Goal: Task Accomplishment & Management: Use online tool/utility

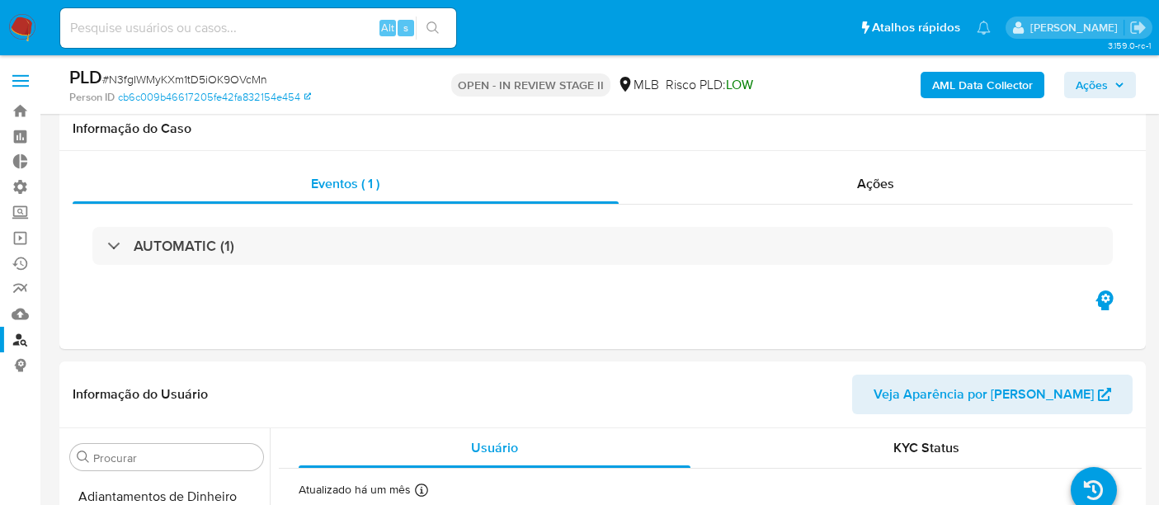
select select "10"
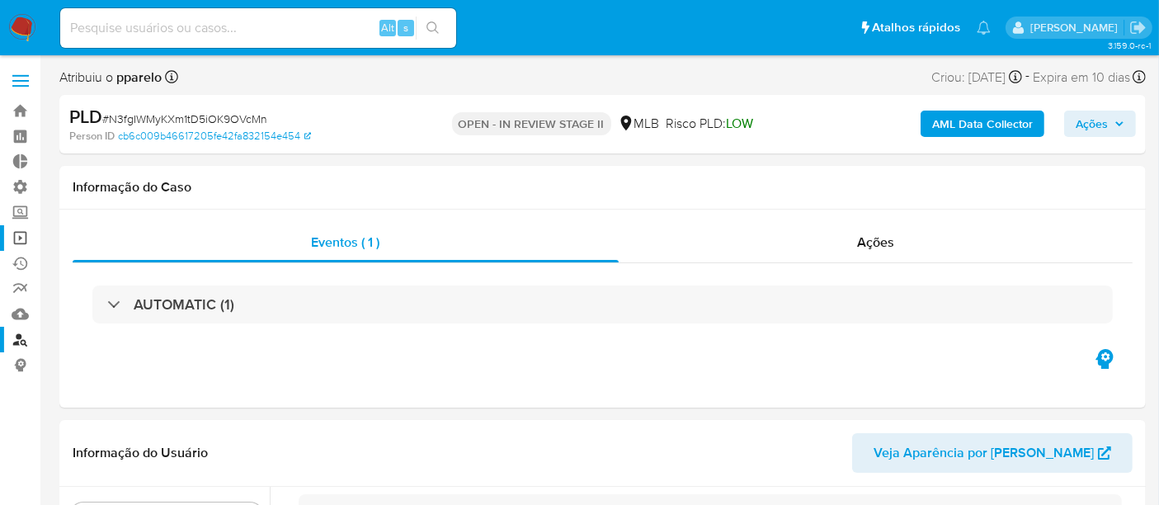
click at [23, 236] on link "Operações em massa" at bounding box center [98, 238] width 196 height 26
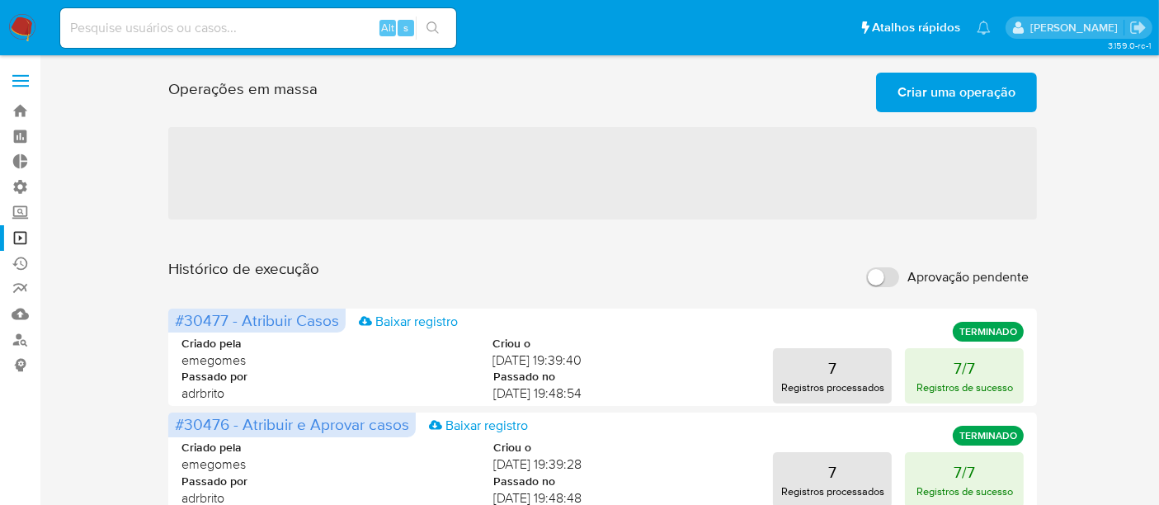
click at [932, 91] on span "Criar uma operação" at bounding box center [957, 92] width 118 height 36
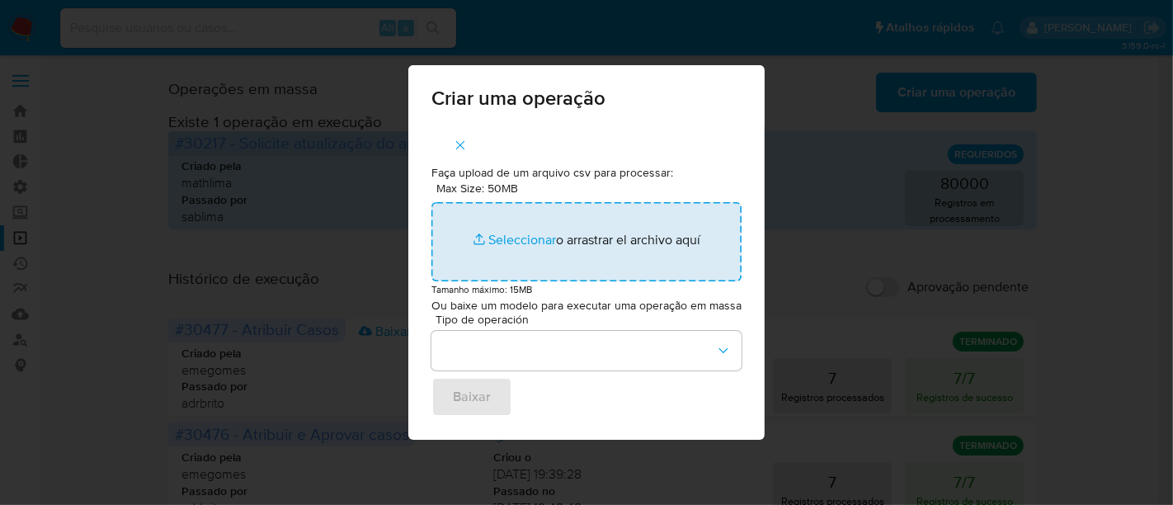
click at [528, 241] on input "Max Size: 50MB Seleccionar archivos" at bounding box center [587, 241] width 310 height 79
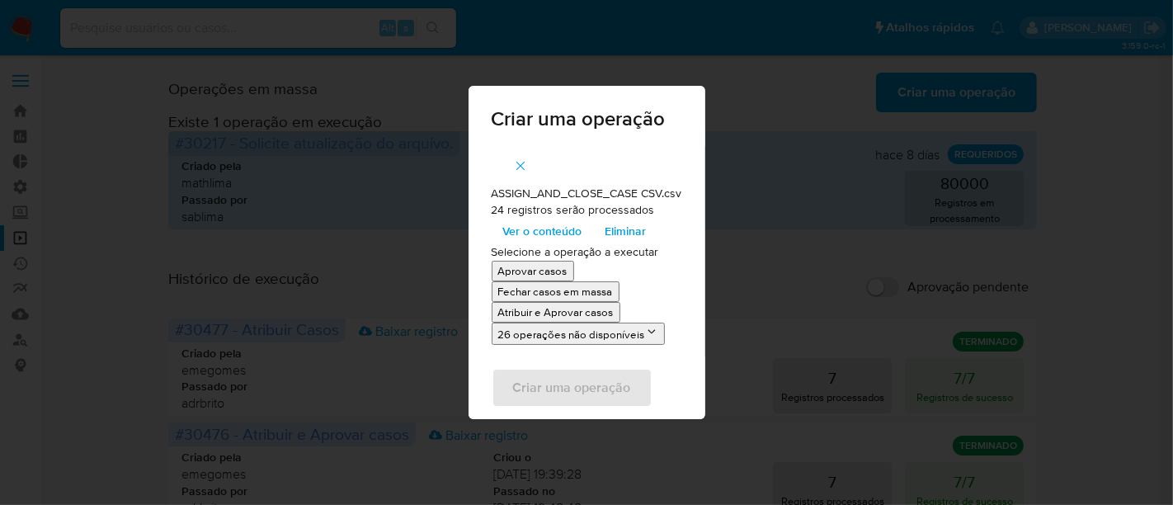
click at [549, 317] on p "Atribuir e Aprovar casos" at bounding box center [556, 312] width 116 height 16
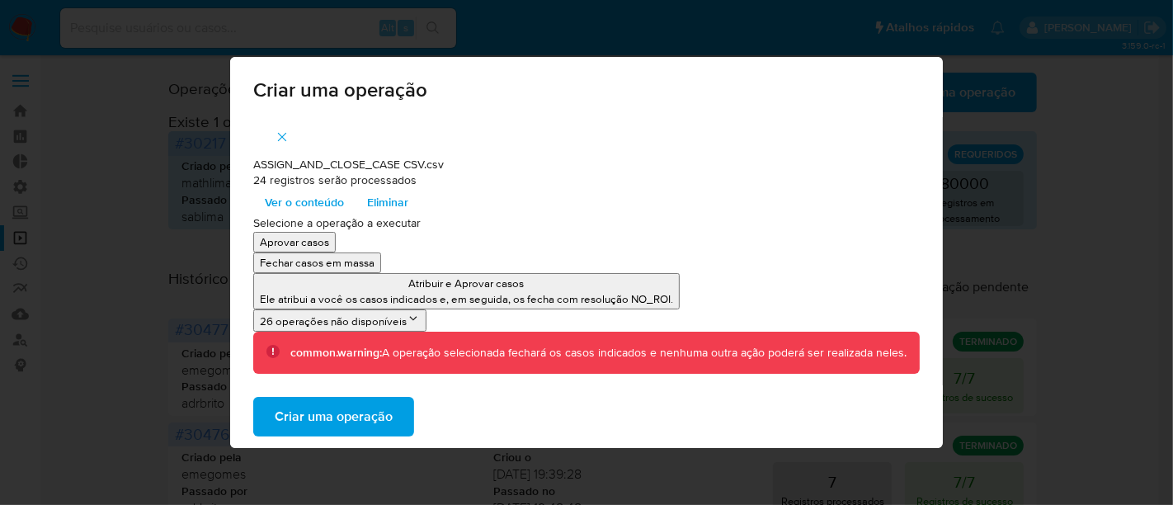
click at [304, 416] on span "Criar uma operação" at bounding box center [334, 417] width 118 height 36
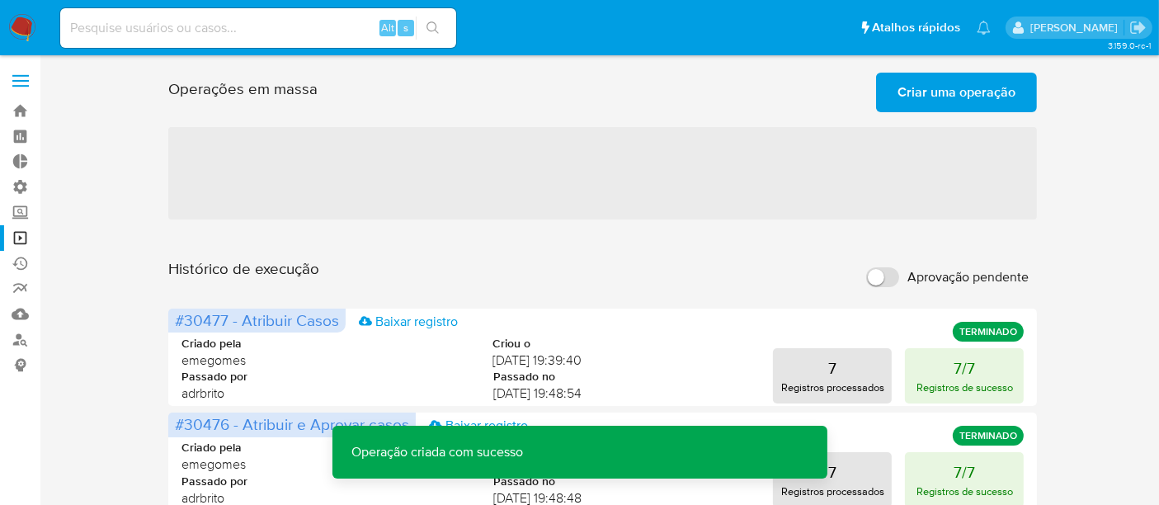
click at [928, 87] on span "Criar uma operação" at bounding box center [957, 92] width 118 height 36
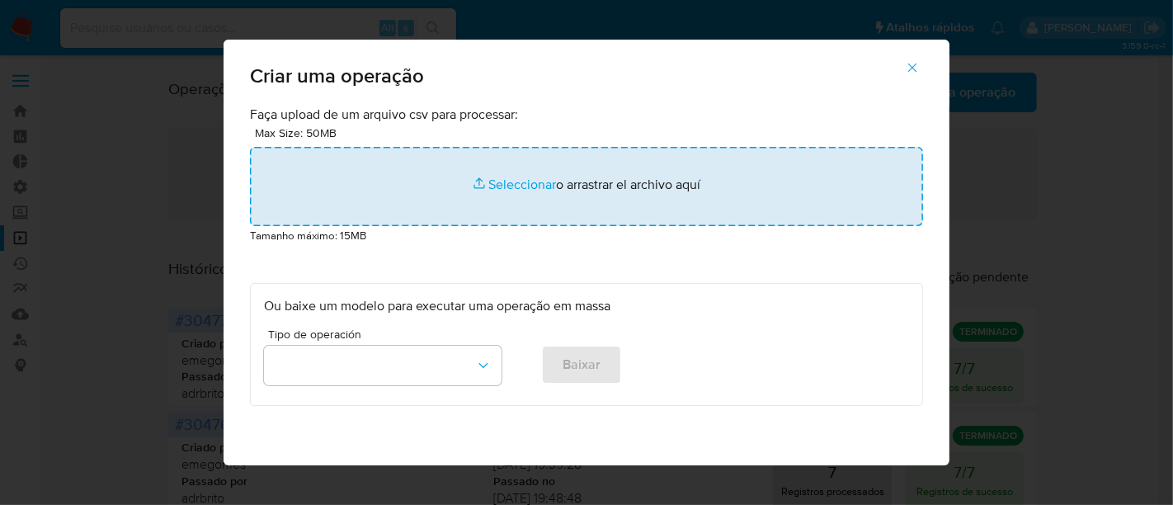
click at [525, 182] on input "file" at bounding box center [586, 186] width 673 height 79
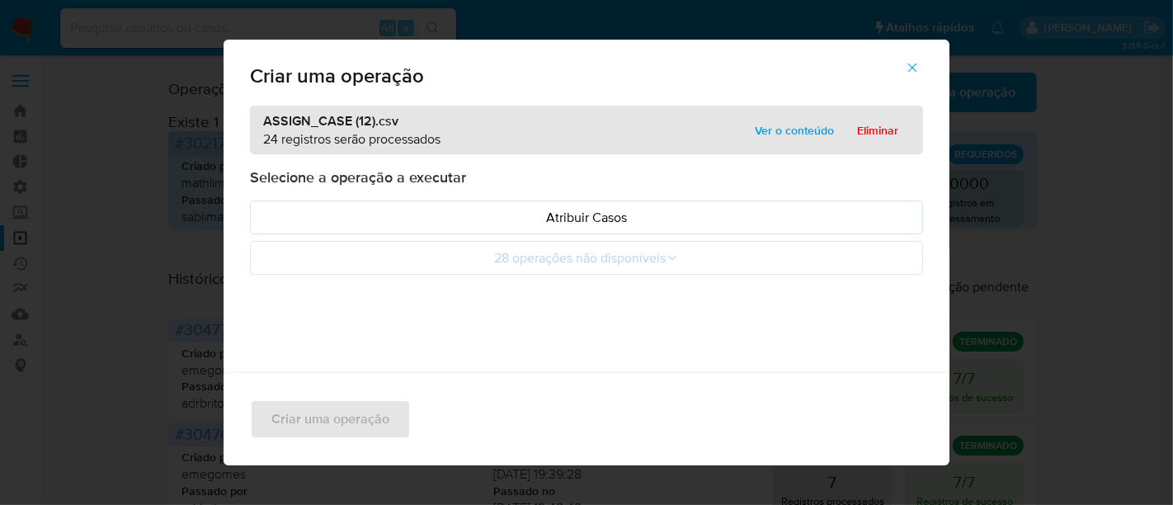
click at [790, 120] on span "Ver o conteúdo" at bounding box center [794, 130] width 79 height 23
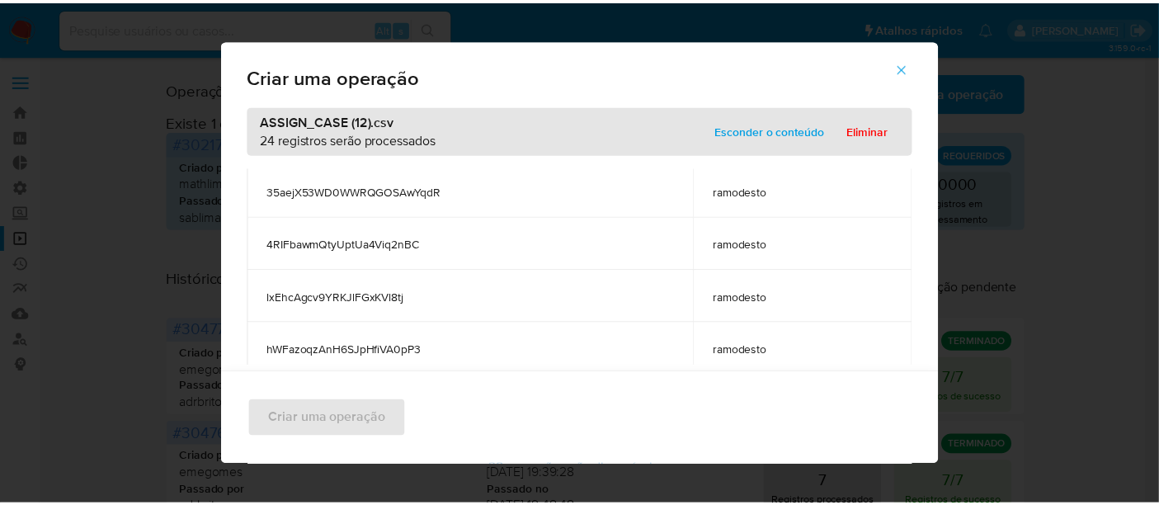
scroll to position [1110, 0]
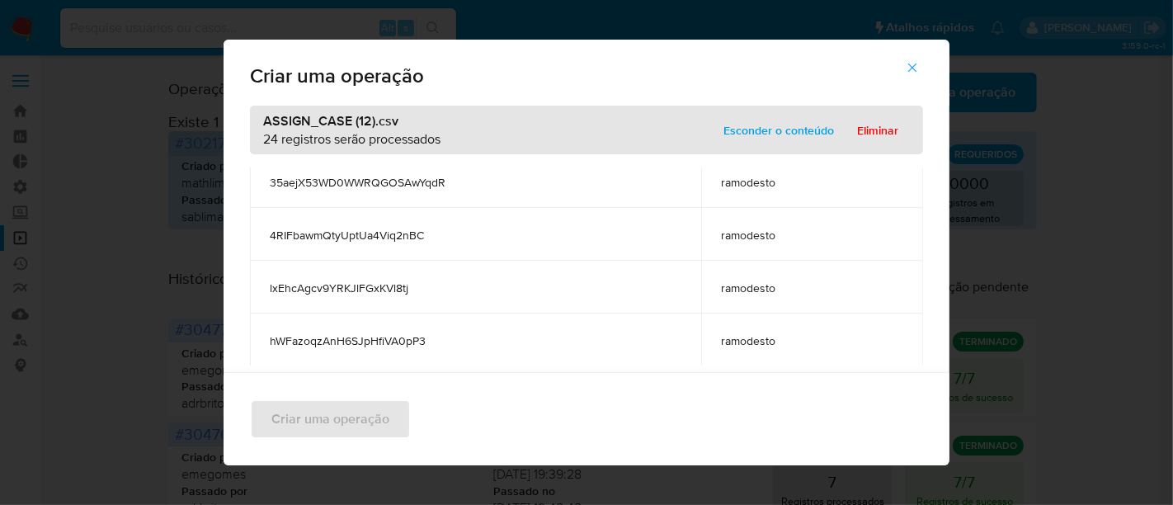
click at [776, 131] on span "Esconder o conteúdo" at bounding box center [779, 130] width 111 height 23
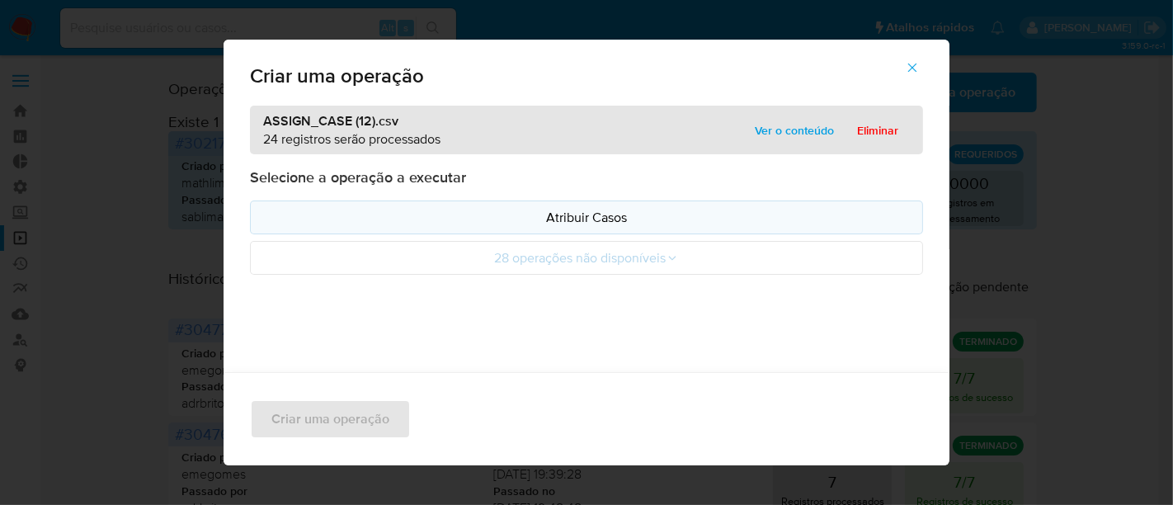
click at [630, 215] on p "Atribuir Casos" at bounding box center [586, 217] width 645 height 19
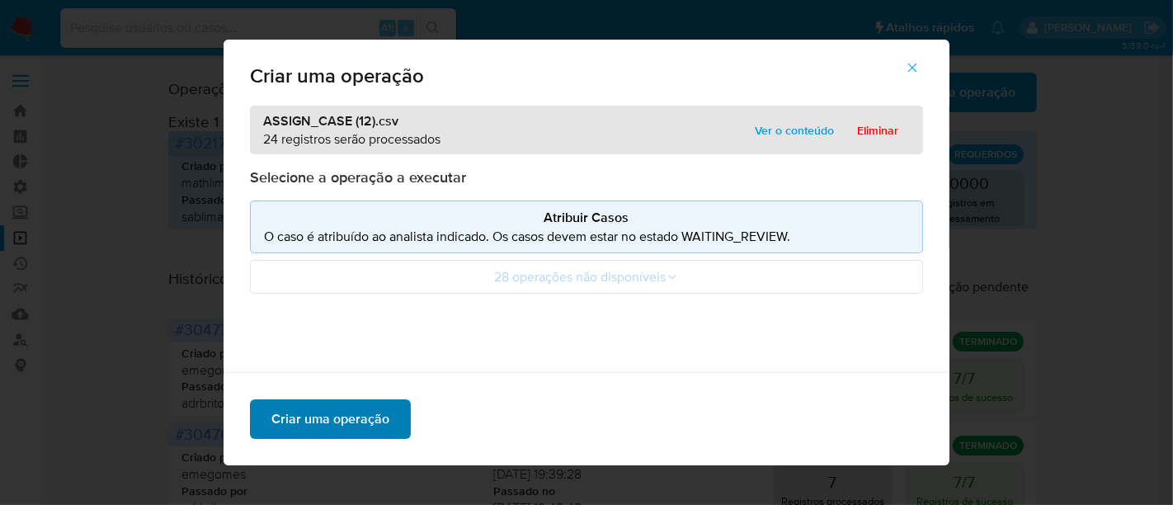
click at [313, 415] on span "Criar uma operação" at bounding box center [330, 419] width 118 height 36
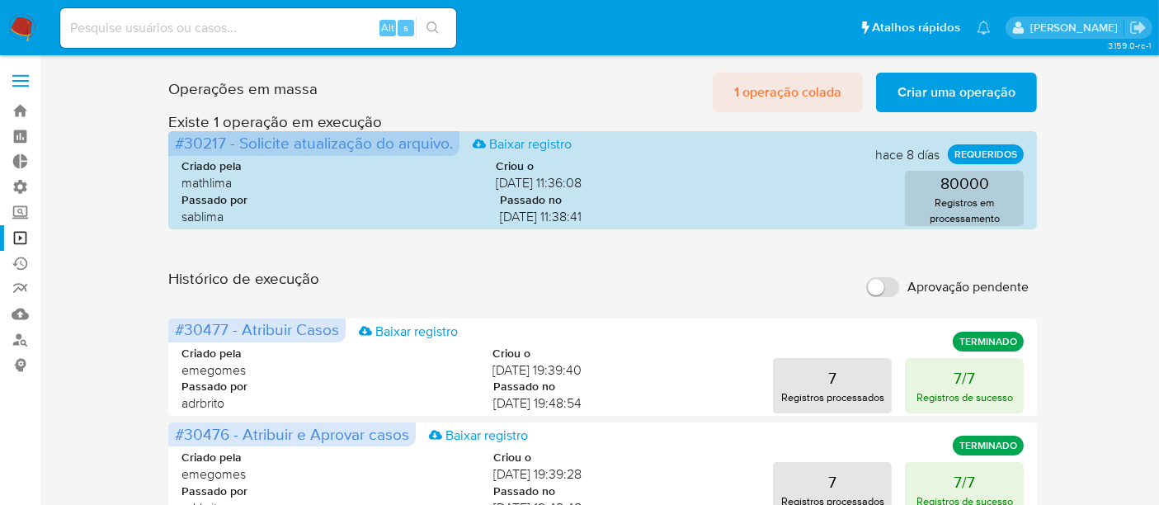
click at [790, 90] on span "1 operação colada" at bounding box center [787, 92] width 107 height 36
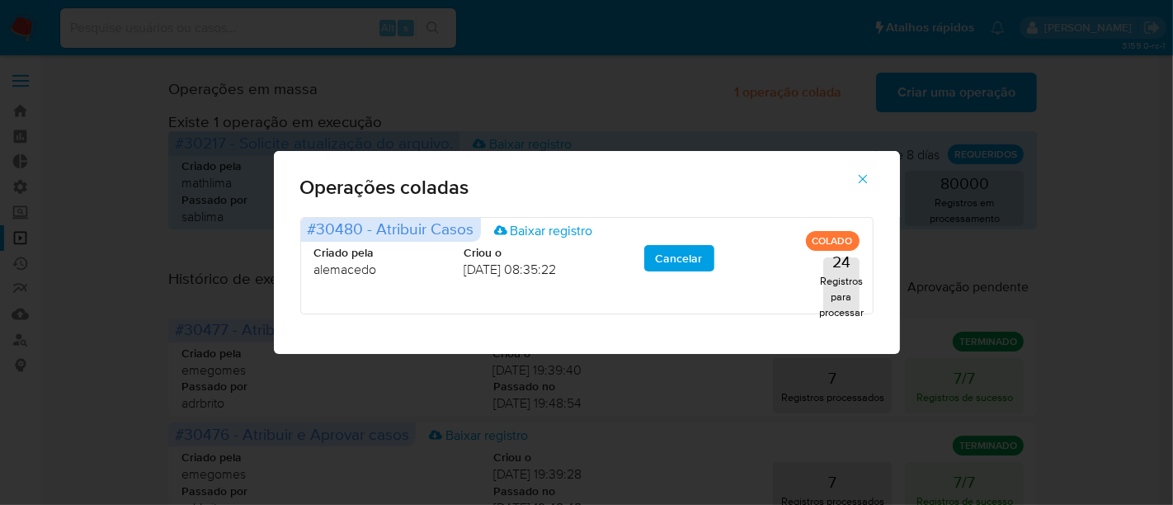
click at [864, 176] on icon "button" at bounding box center [863, 179] width 15 height 15
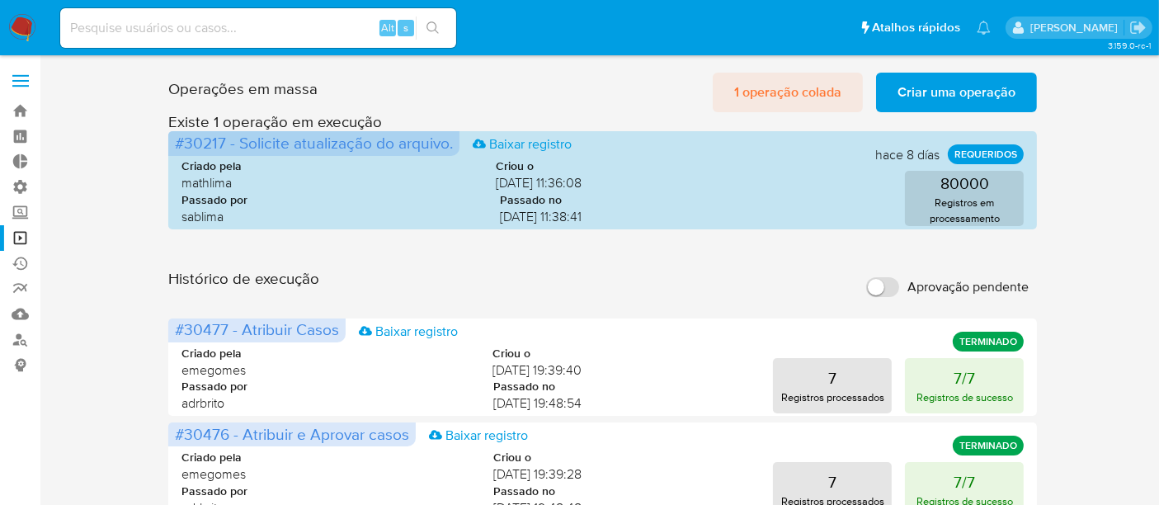
click at [759, 96] on span "1 operação colada" at bounding box center [787, 92] width 107 height 36
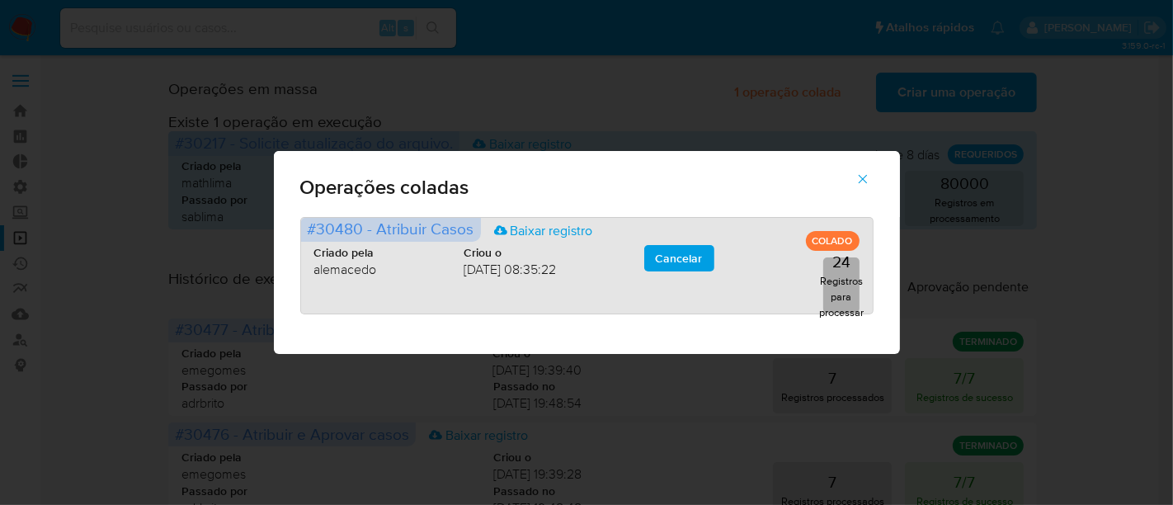
click at [839, 256] on p "24" at bounding box center [842, 261] width 18 height 23
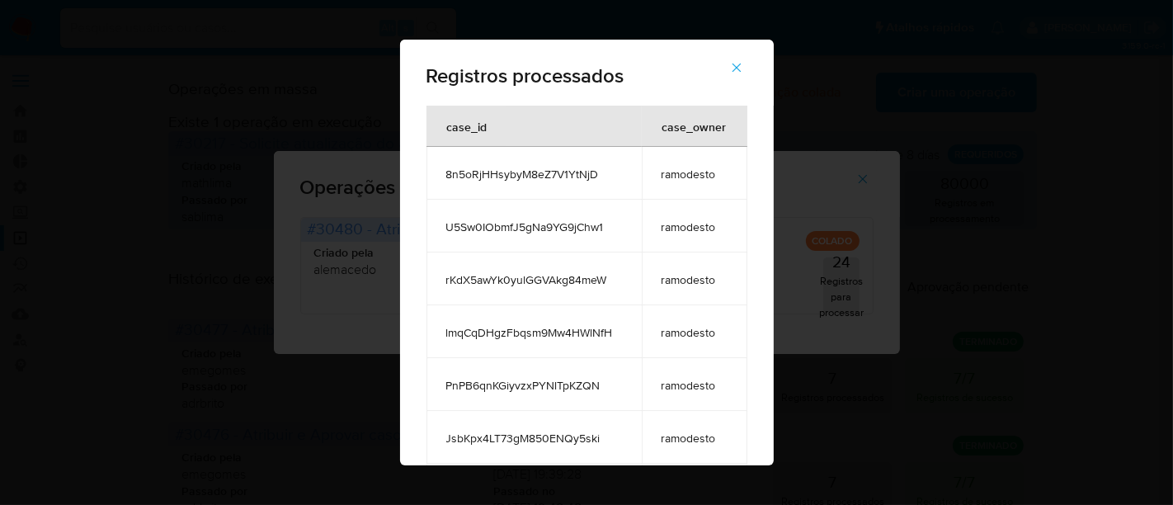
click at [744, 64] on icon "button" at bounding box center [736, 67] width 15 height 15
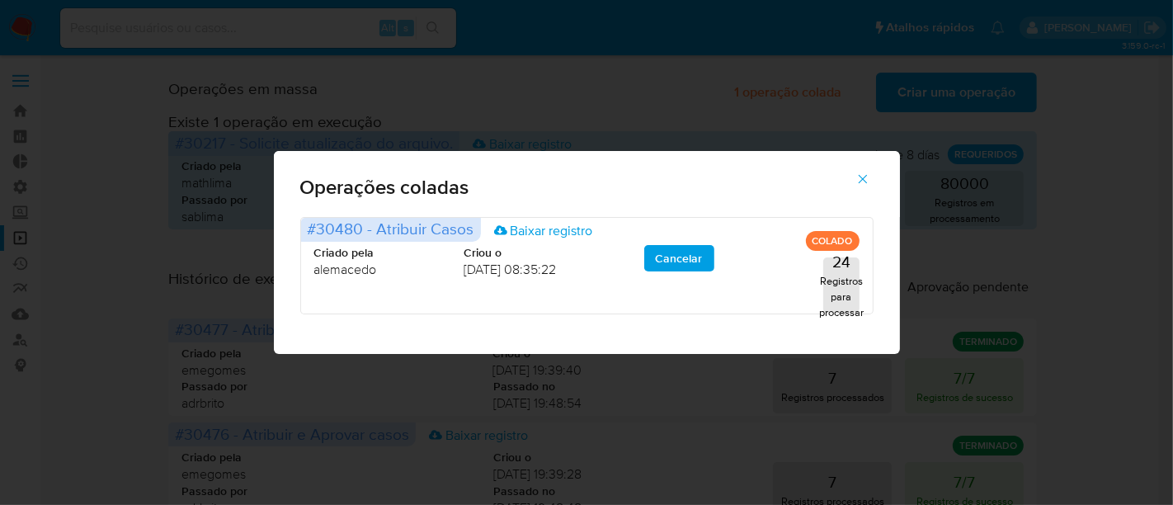
click at [868, 179] on icon "button" at bounding box center [863, 179] width 15 height 15
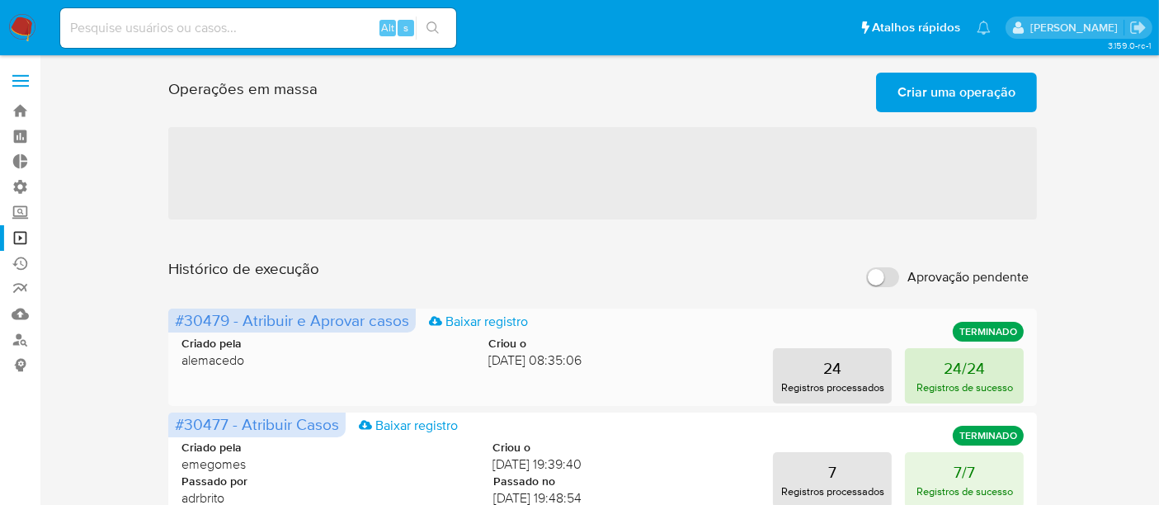
click at [946, 365] on p "24/24" at bounding box center [964, 367] width 41 height 23
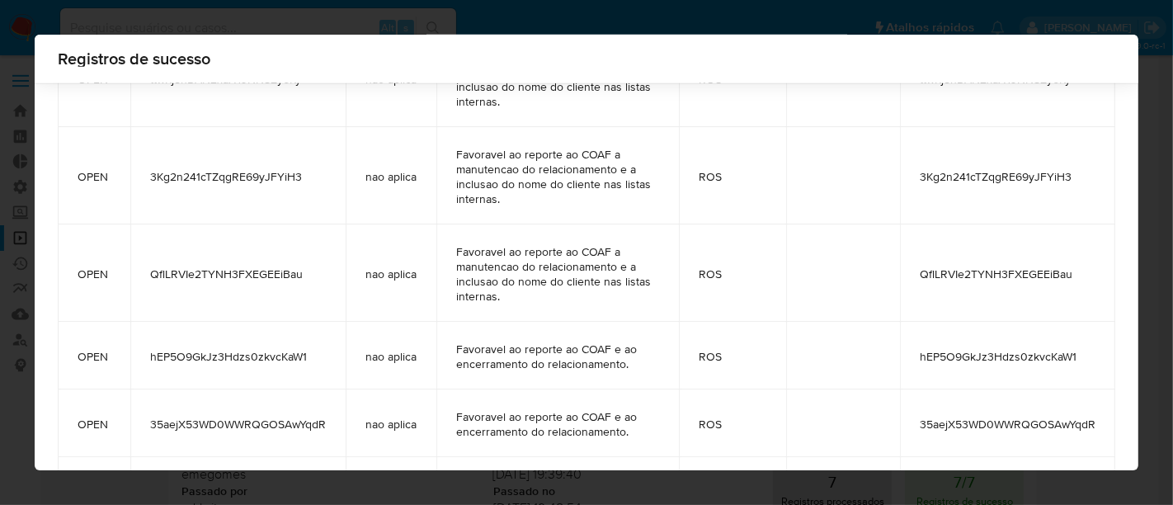
scroll to position [1536, 0]
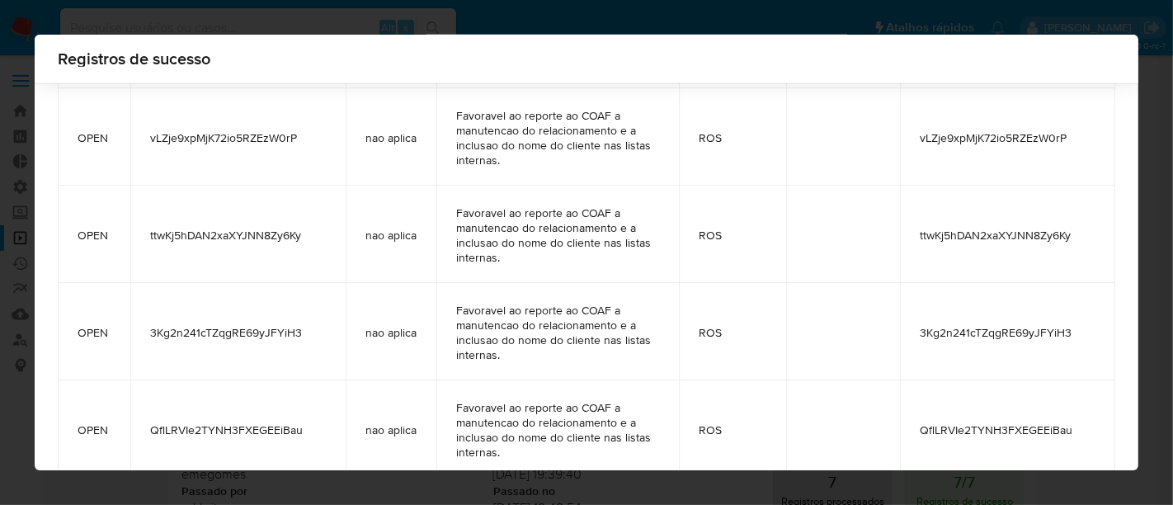
click at [1159, 56] on div "Registros de sucesso status case_id ticket_jira comment_case status_detail clos…" at bounding box center [586, 252] width 1173 height 505
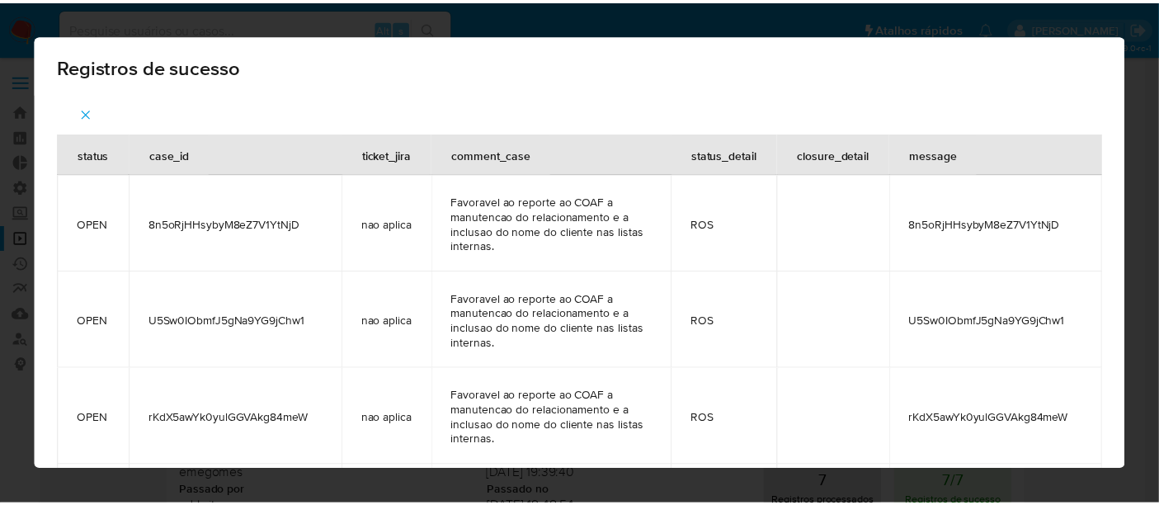
scroll to position [0, 0]
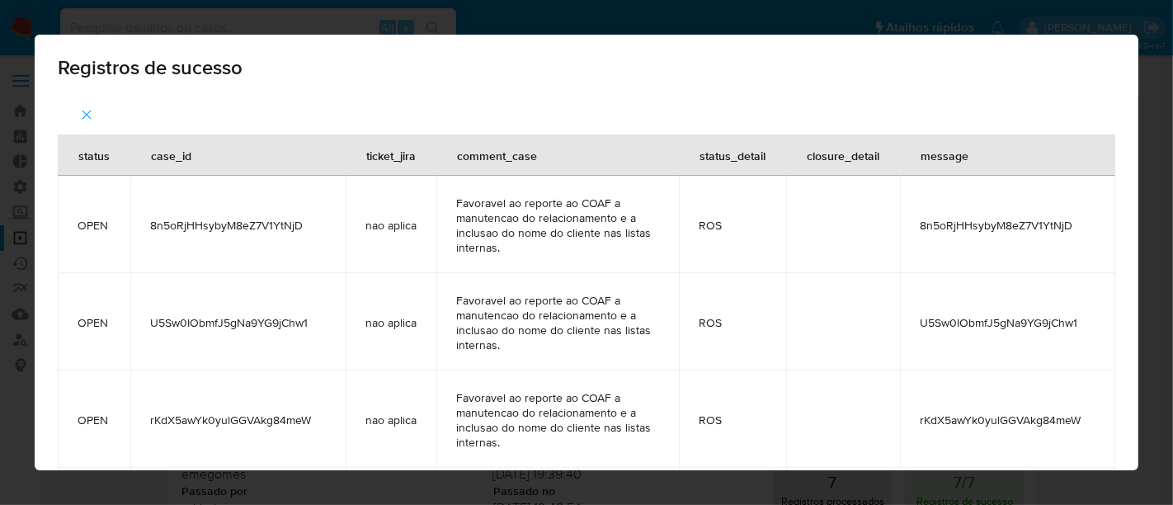
click at [92, 111] on icon "button" at bounding box center [86, 114] width 15 height 15
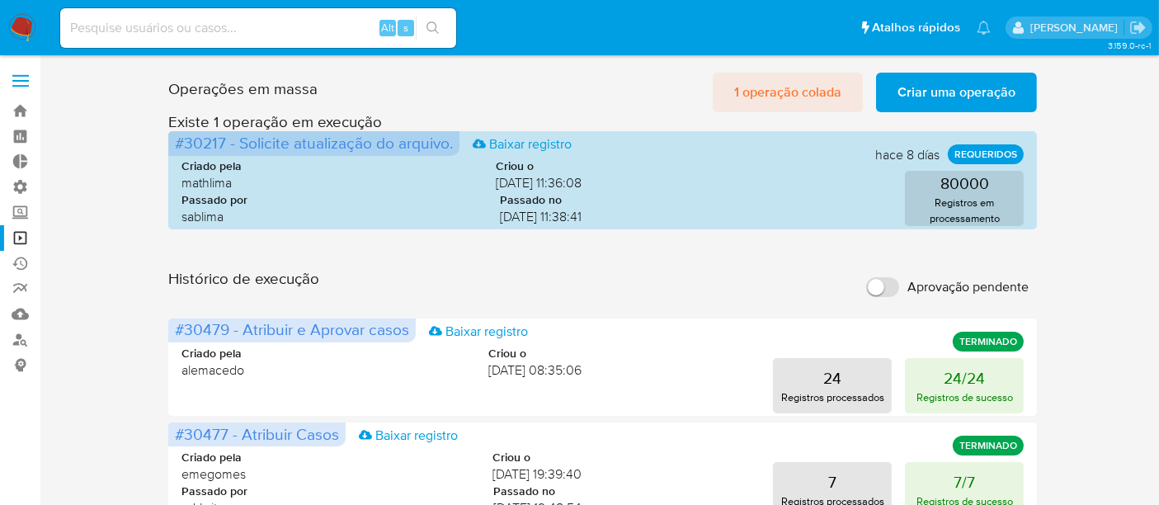
click at [747, 91] on span "1 operação colada" at bounding box center [787, 92] width 107 height 36
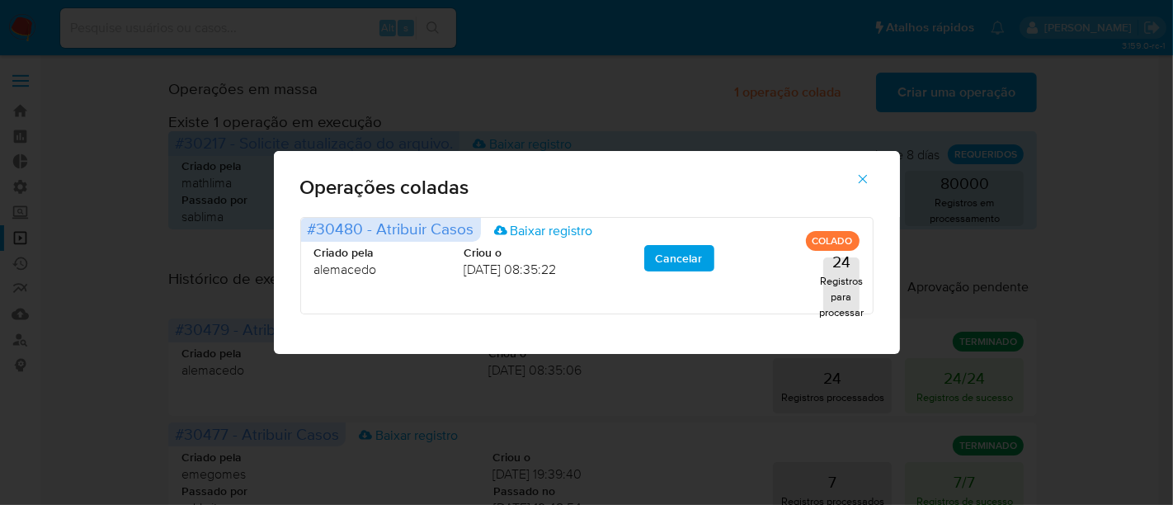
click at [871, 174] on button "button" at bounding box center [863, 179] width 58 height 40
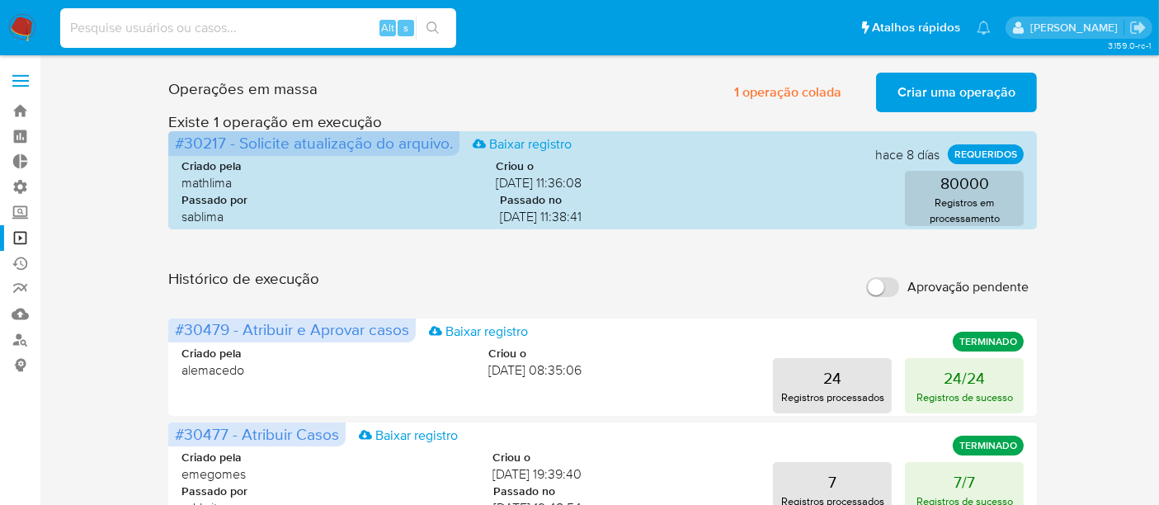
click at [144, 17] on input at bounding box center [258, 27] width 396 height 21
paste input "1933830358"
type input "1933830358"
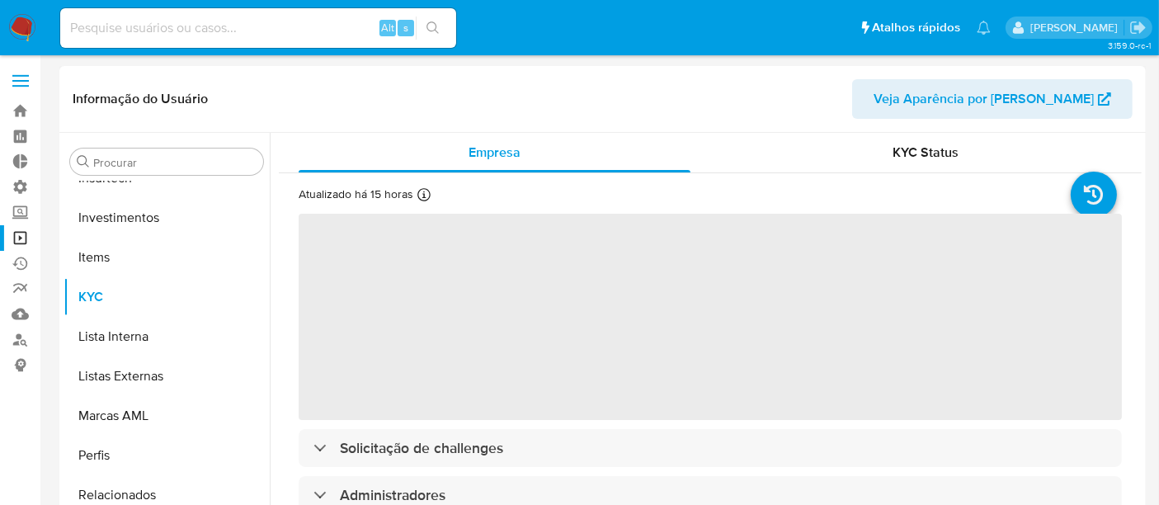
scroll to position [776, 0]
select select "10"
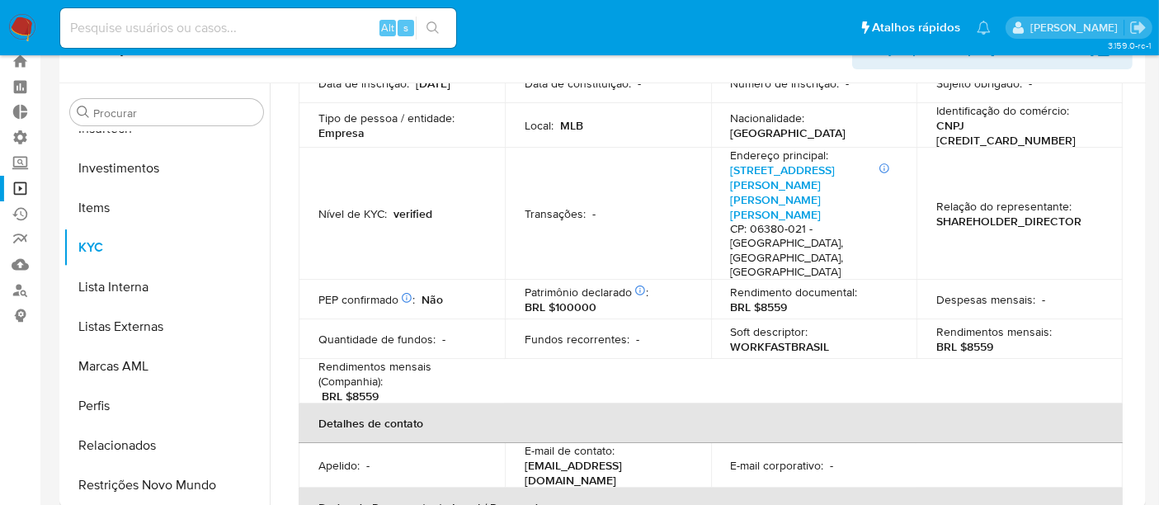
scroll to position [158, 0]
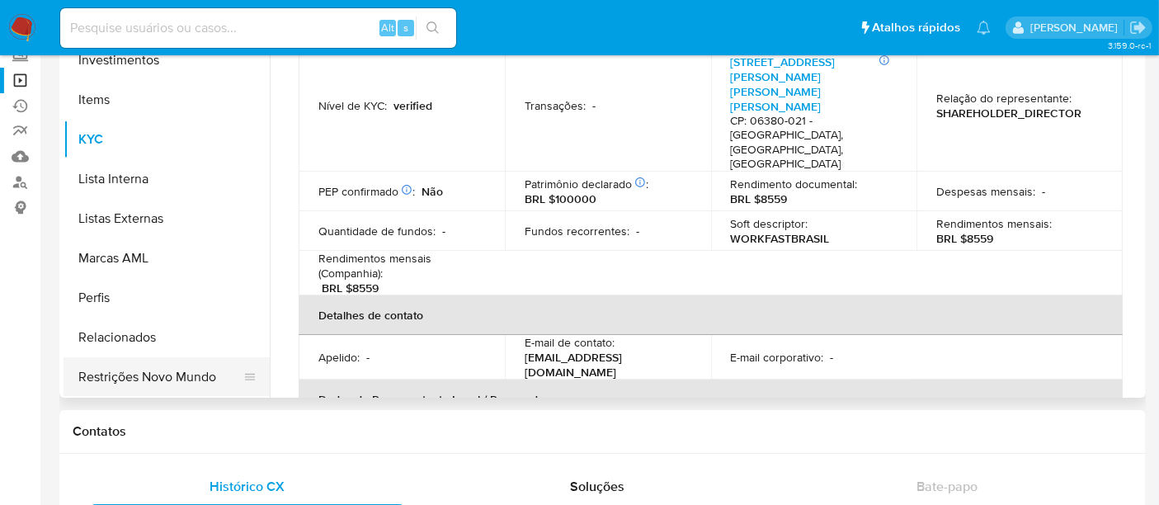
click at [198, 366] on button "Restrições Novo Mundo" at bounding box center [160, 377] width 193 height 40
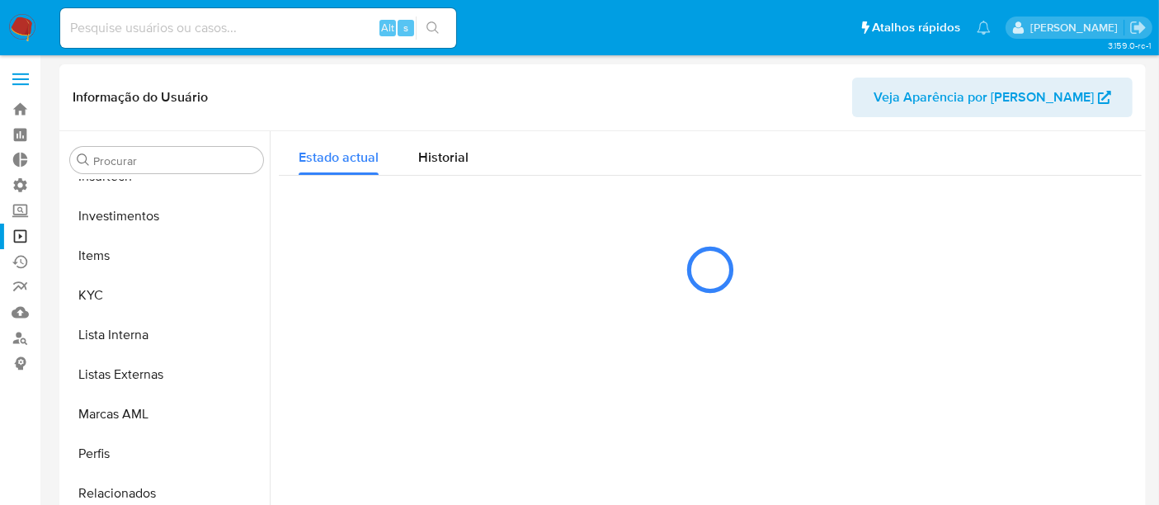
scroll to position [0, 0]
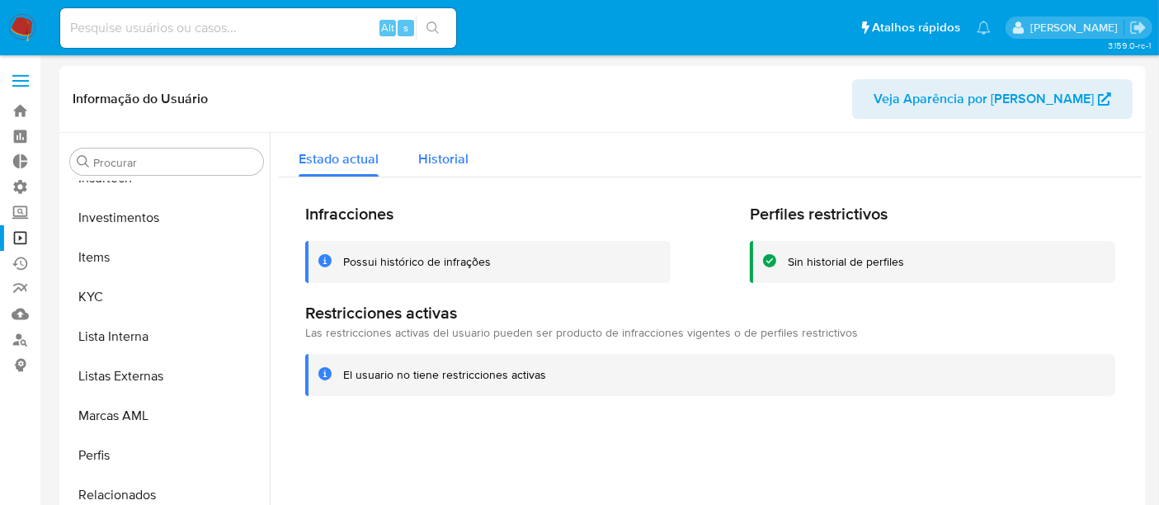
click at [439, 158] on span "Historial" at bounding box center [443, 158] width 50 height 19
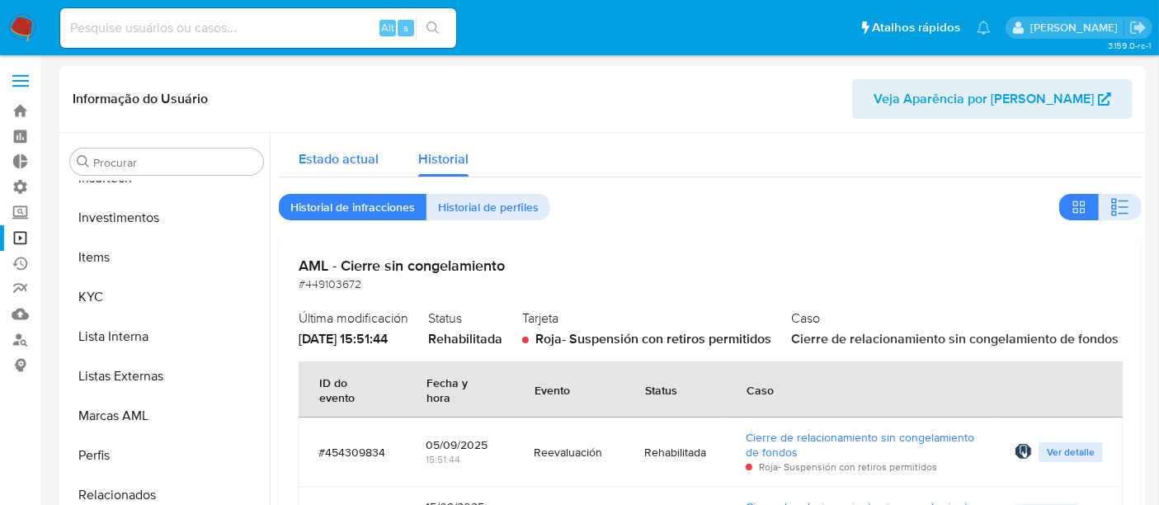
click at [314, 149] on span "Estado actual" at bounding box center [339, 158] width 80 height 19
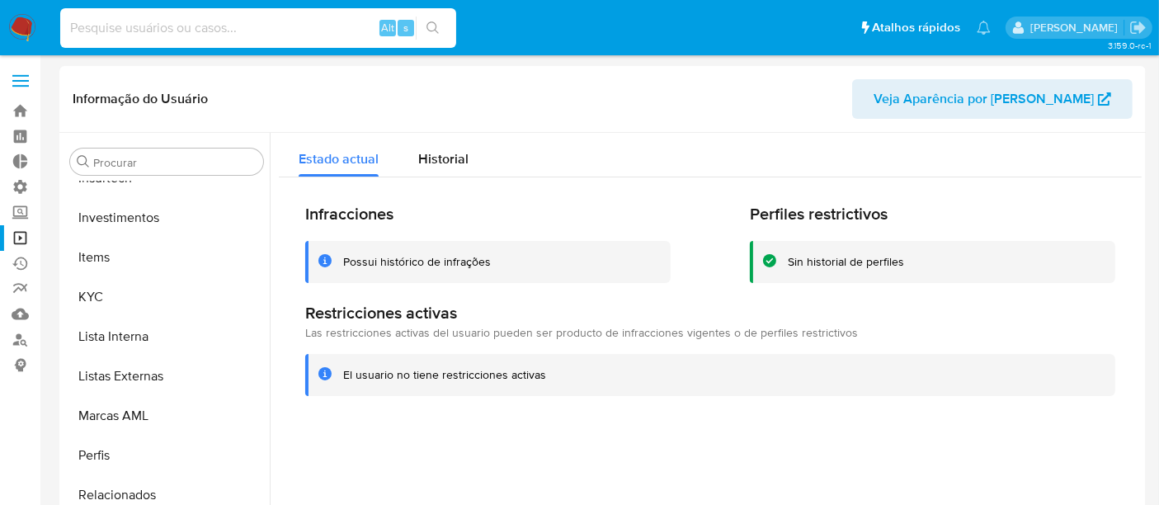
click at [128, 26] on input at bounding box center [258, 27] width 396 height 21
paste input "2672147079"
type input "2672147079"
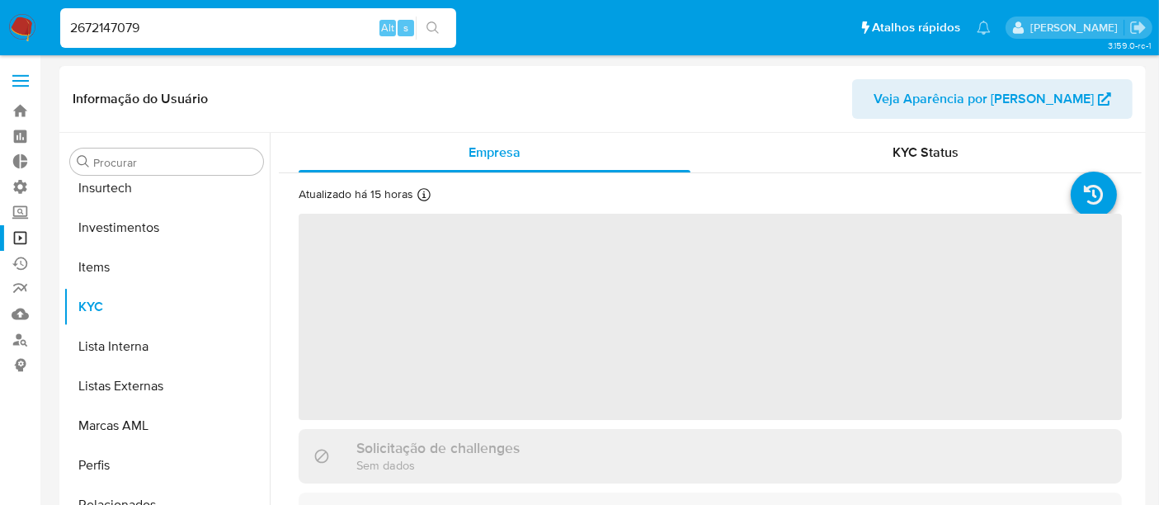
scroll to position [776, 0]
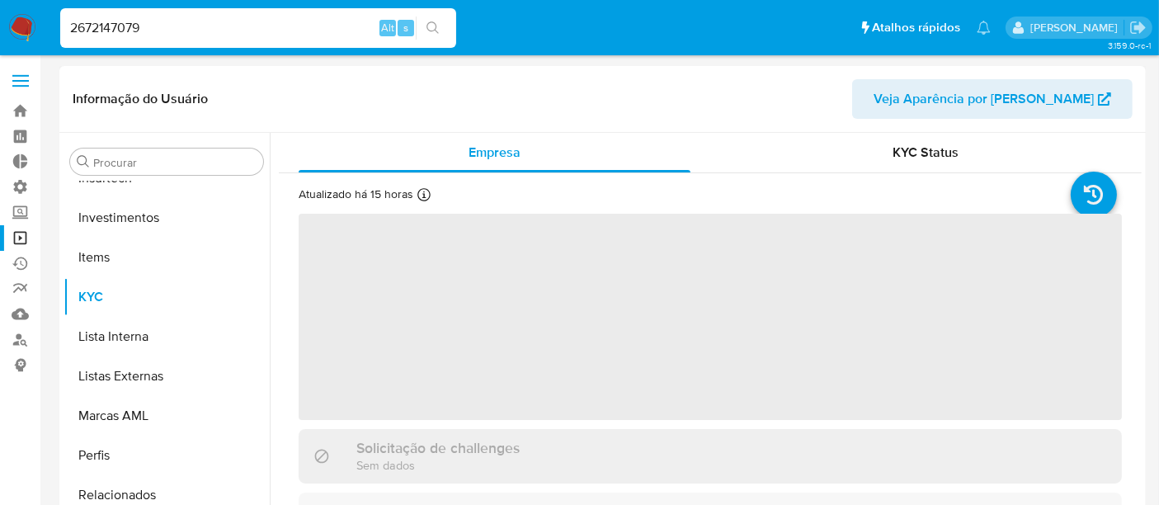
select select "10"
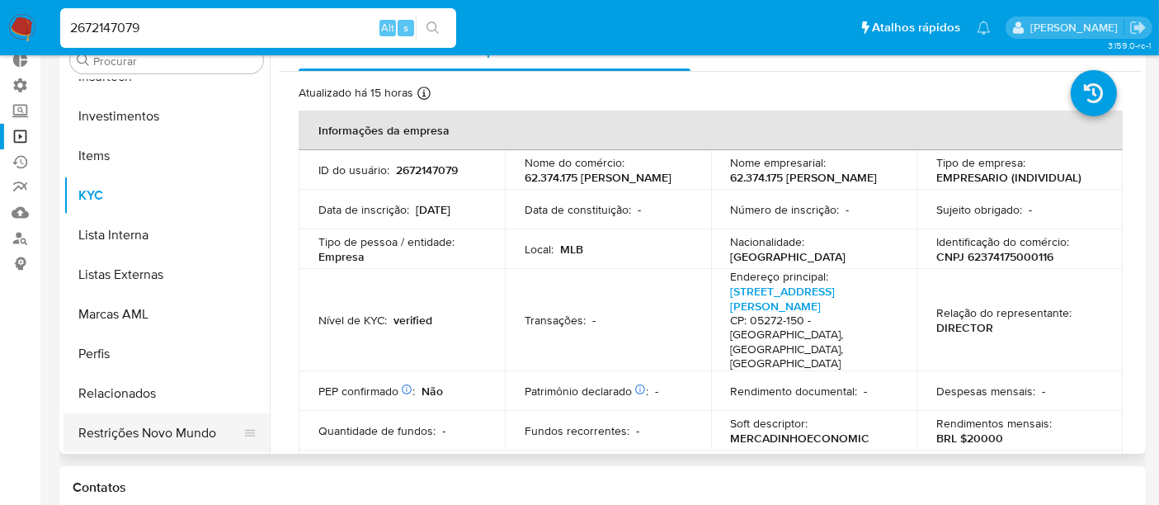
scroll to position [183, 0]
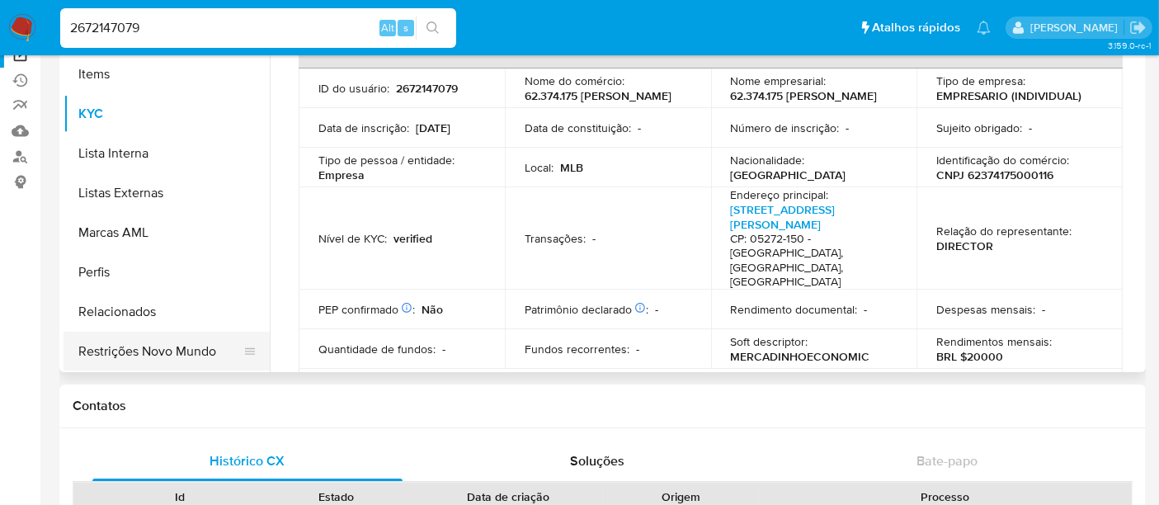
click at [133, 356] on button "Restrições Novo Mundo" at bounding box center [160, 352] width 193 height 40
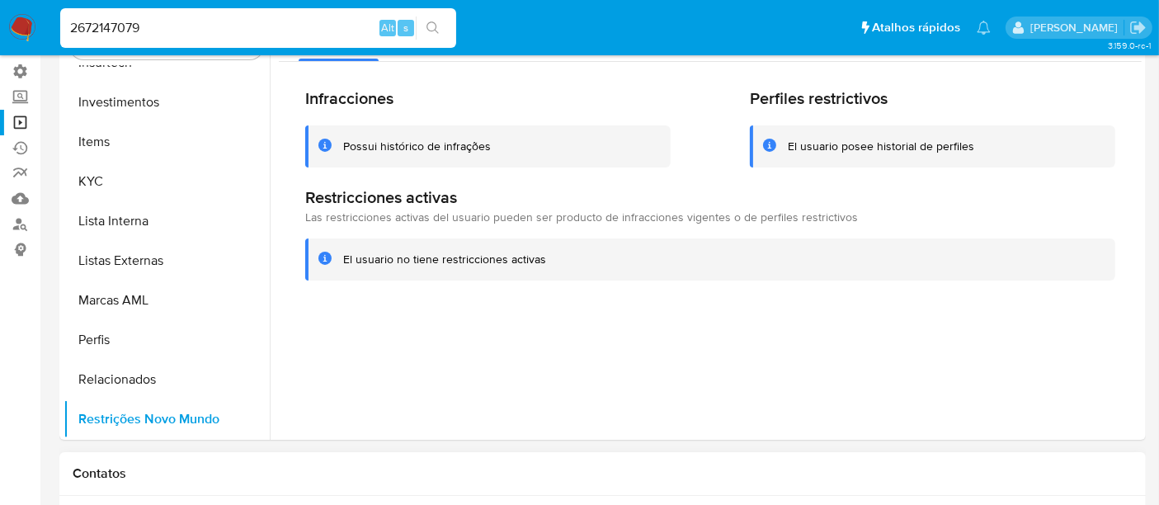
scroll to position [0, 0]
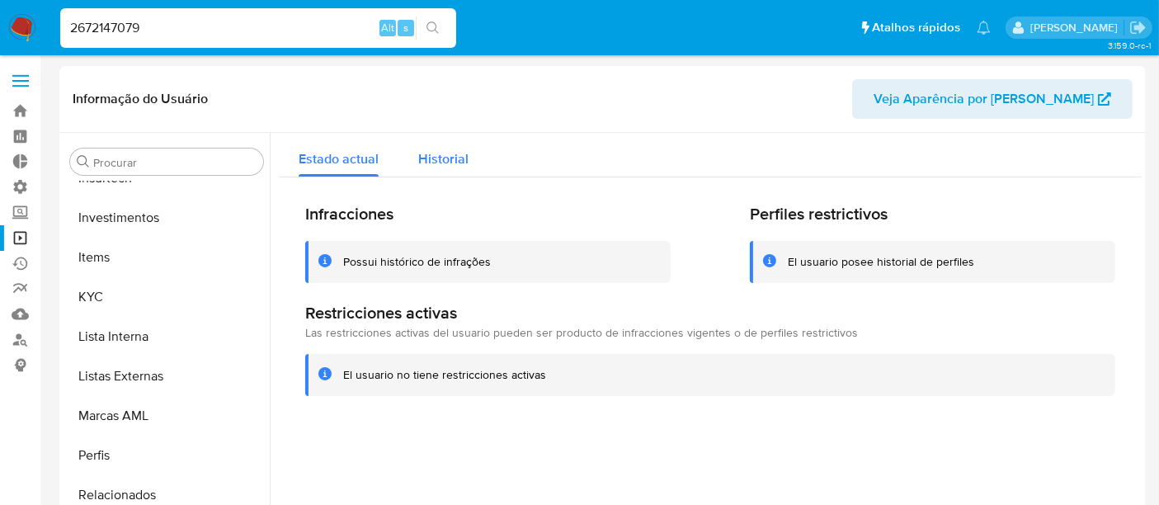
click at [452, 144] on div "Historial" at bounding box center [443, 155] width 50 height 44
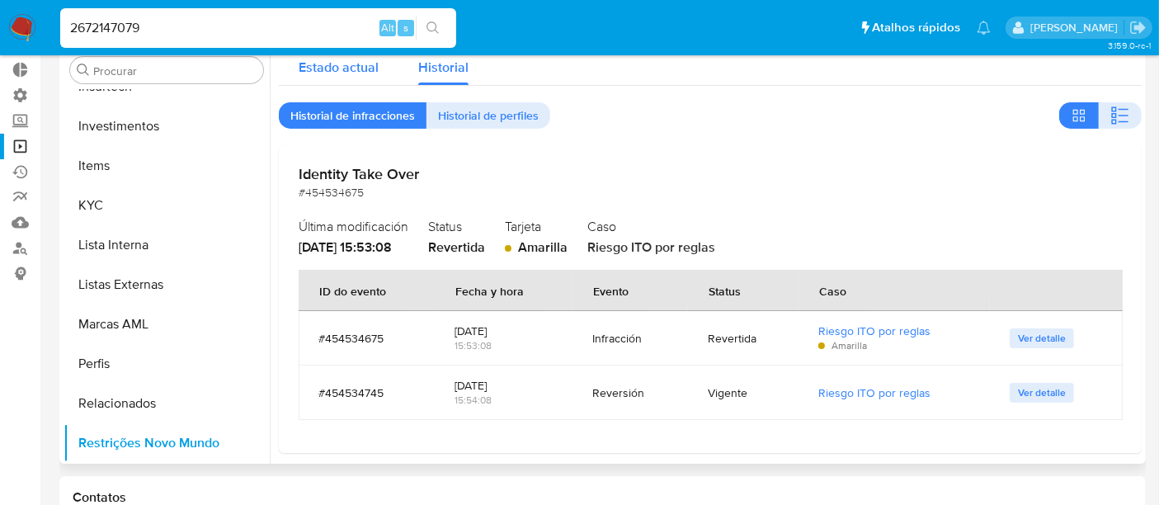
click at [370, 72] on span "Estado actual" at bounding box center [339, 67] width 80 height 19
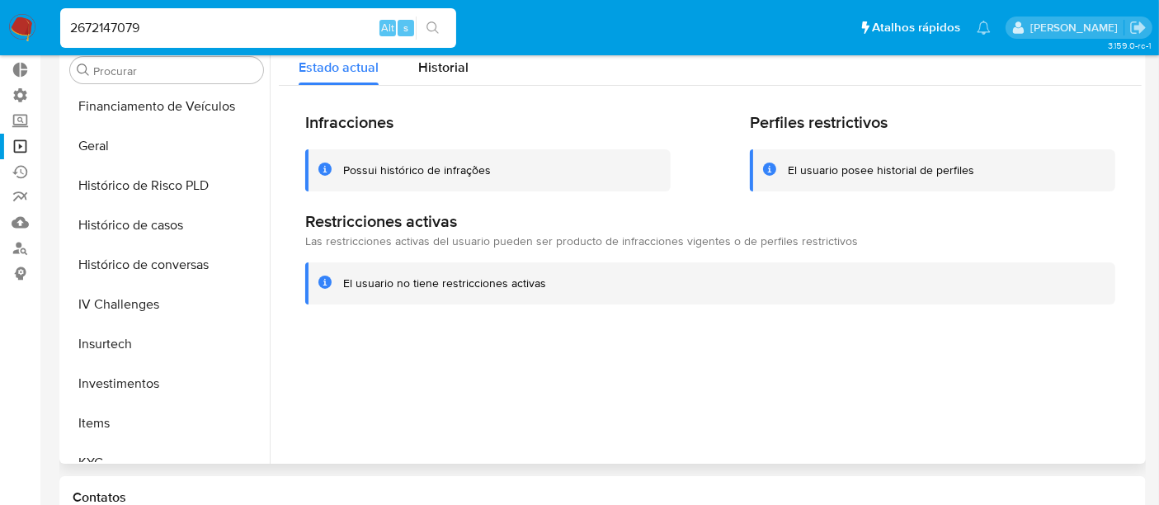
scroll to position [501, 0]
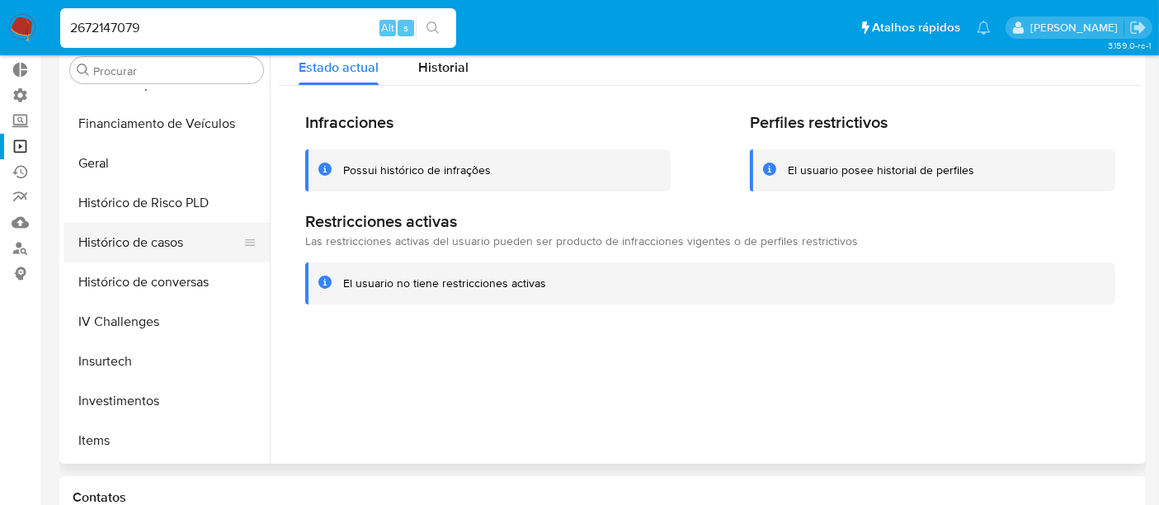
click at [154, 244] on button "Histórico de casos" at bounding box center [160, 243] width 193 height 40
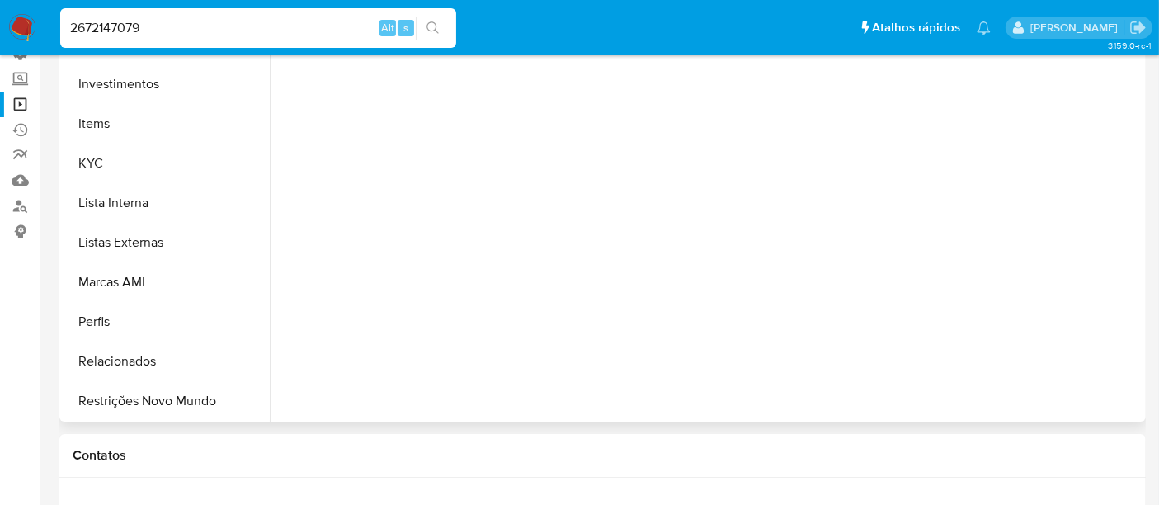
scroll to position [183, 0]
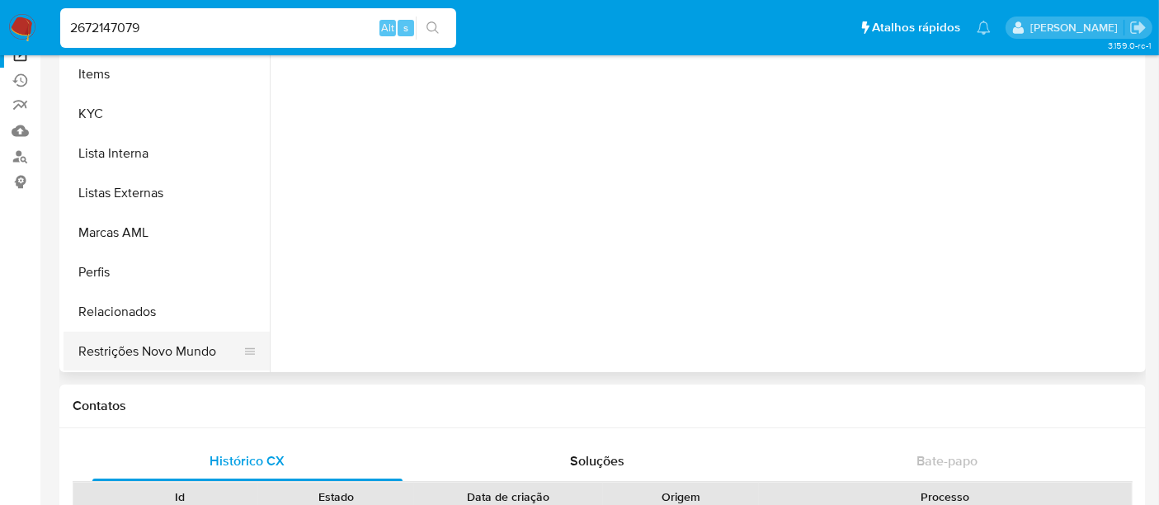
click at [125, 361] on button "Restrições Novo Mundo" at bounding box center [160, 352] width 193 height 40
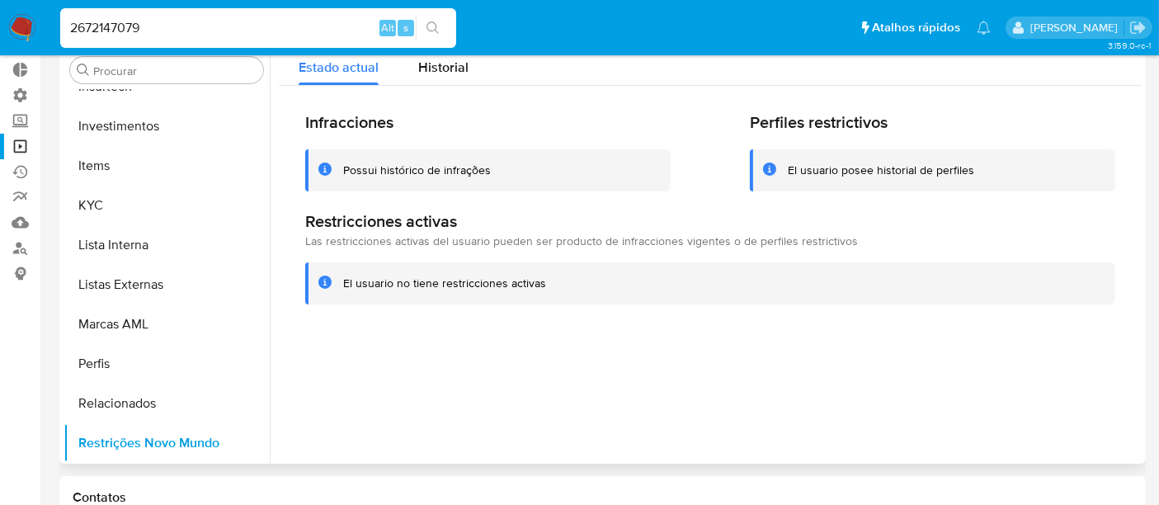
scroll to position [0, 0]
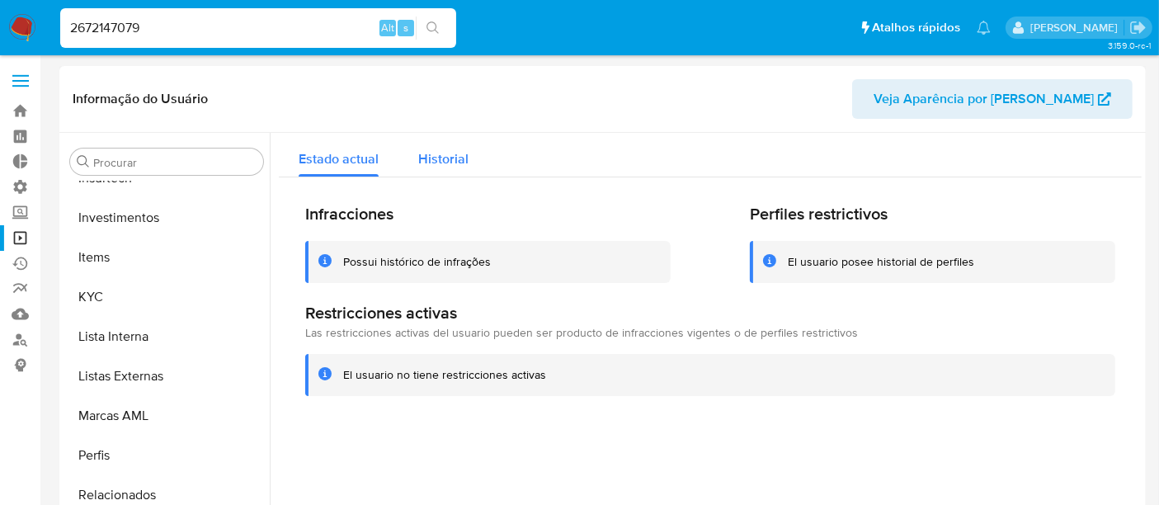
click at [425, 158] on span "Historial" at bounding box center [443, 158] width 50 height 19
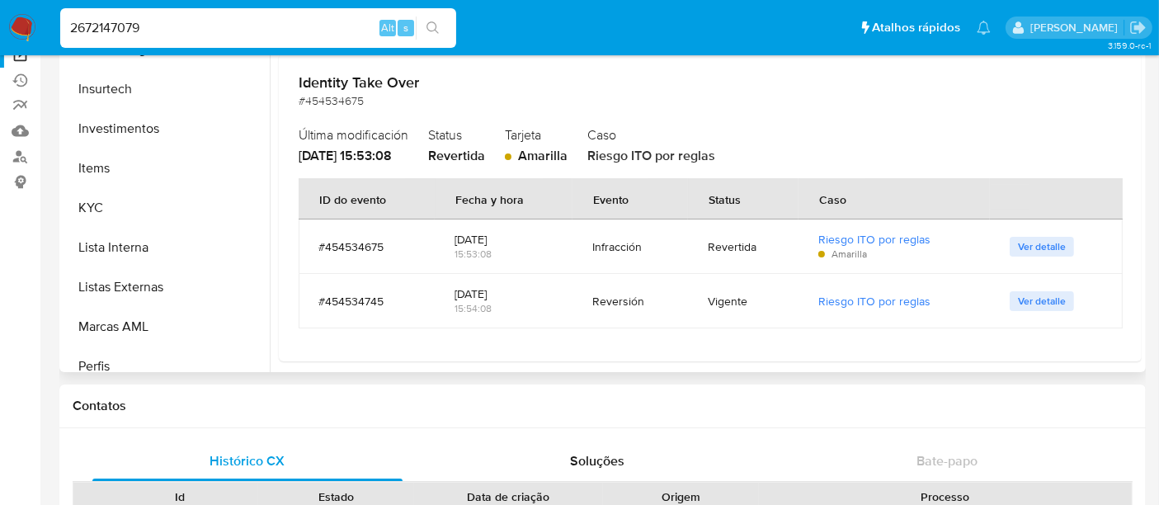
scroll to position [592, 0]
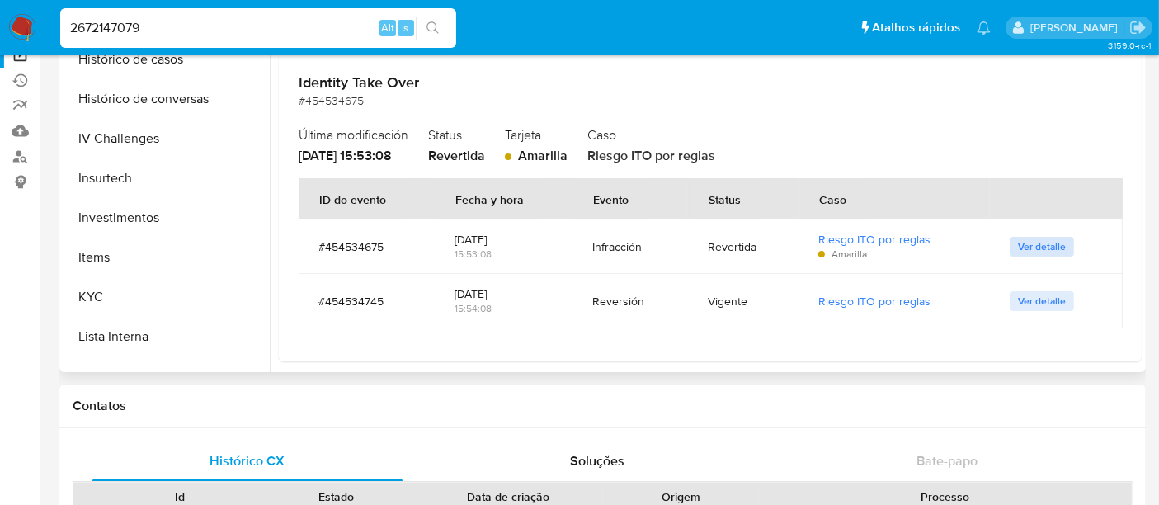
click at [1041, 248] on span "Ver detalle" at bounding box center [1042, 246] width 48 height 17
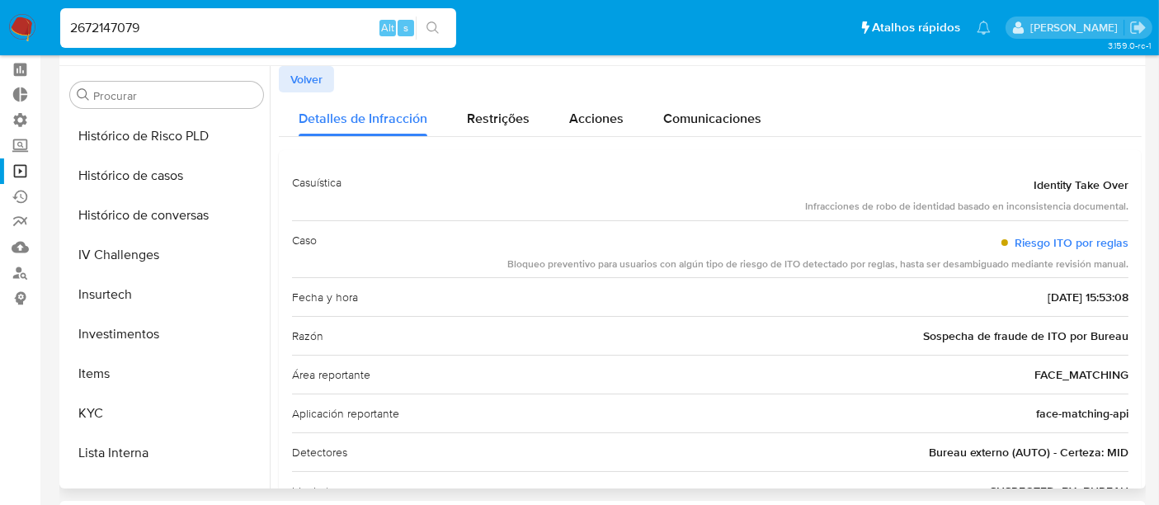
scroll to position [0, 0]
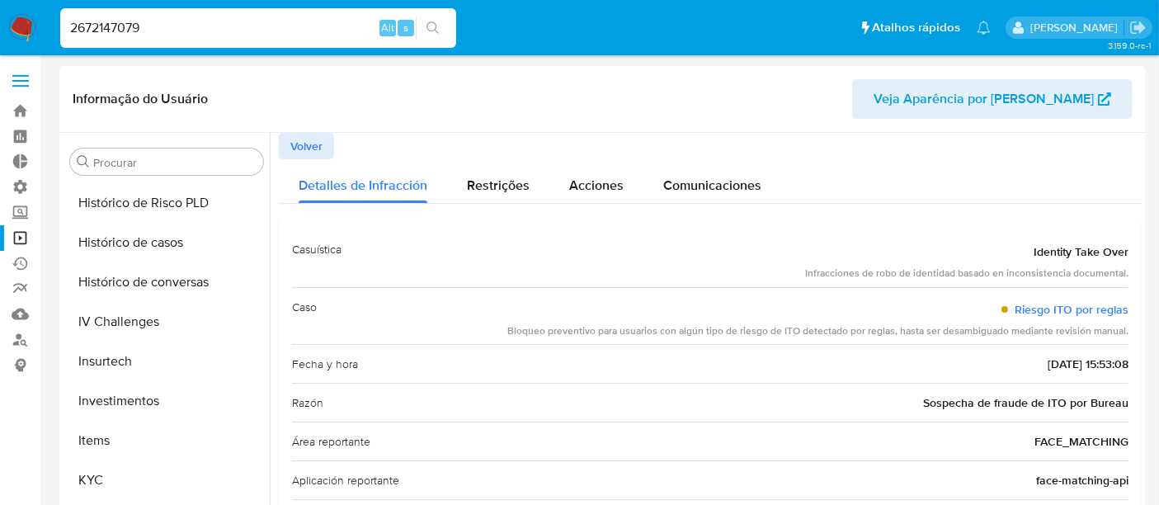
click at [297, 152] on span "Volver" at bounding box center [306, 146] width 32 height 23
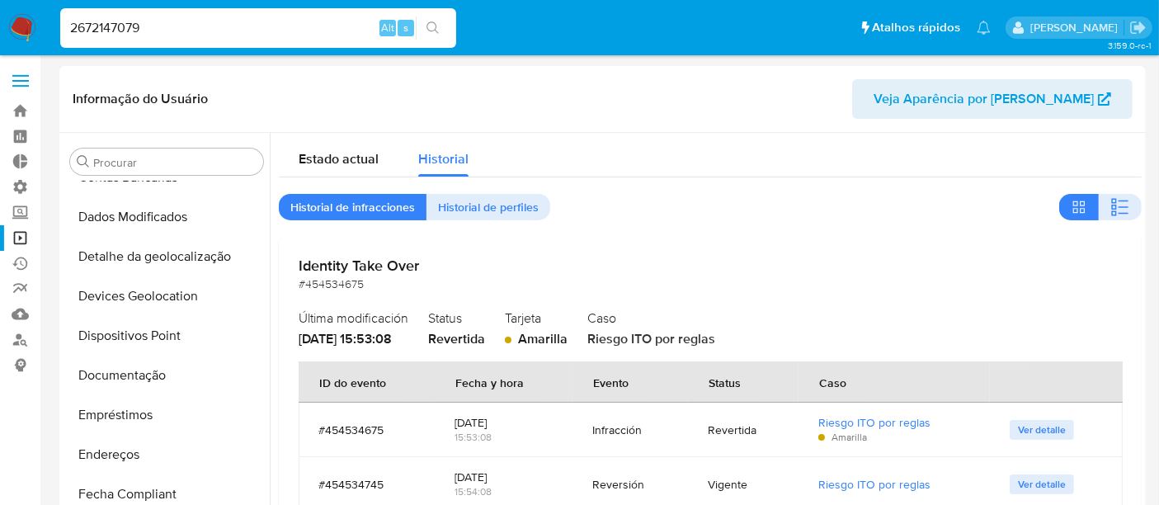
scroll to position [42, 0]
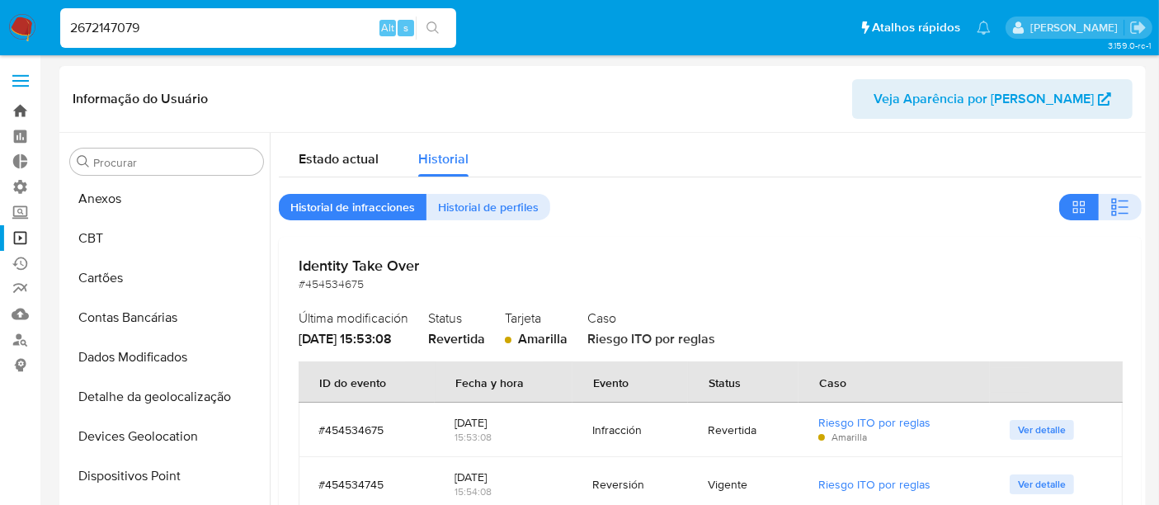
click at [13, 114] on link "Bandeja" at bounding box center [98, 111] width 196 height 26
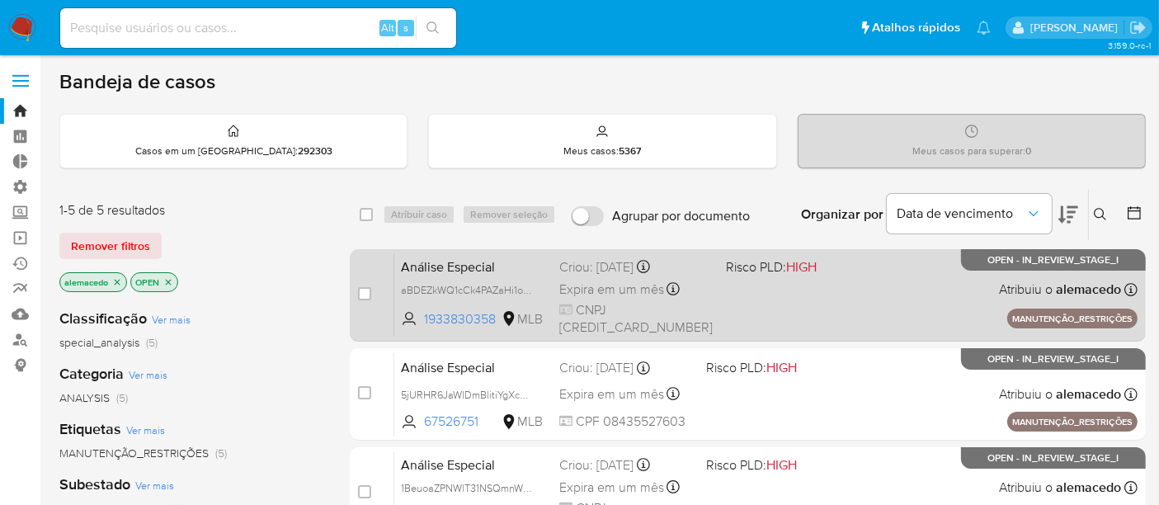
click at [508, 276] on div "Análise Especial aBDEZkWQ1cCk4PAZaHi1ok4X 1933830358 MLB Risco PLD: HIGH Criou:…" at bounding box center [765, 294] width 743 height 83
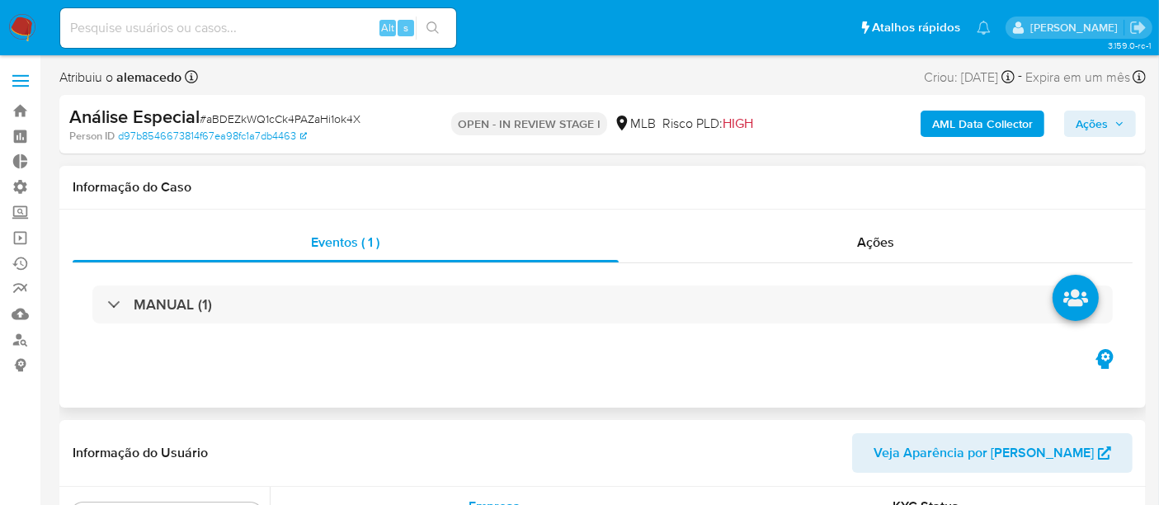
scroll to position [776, 0]
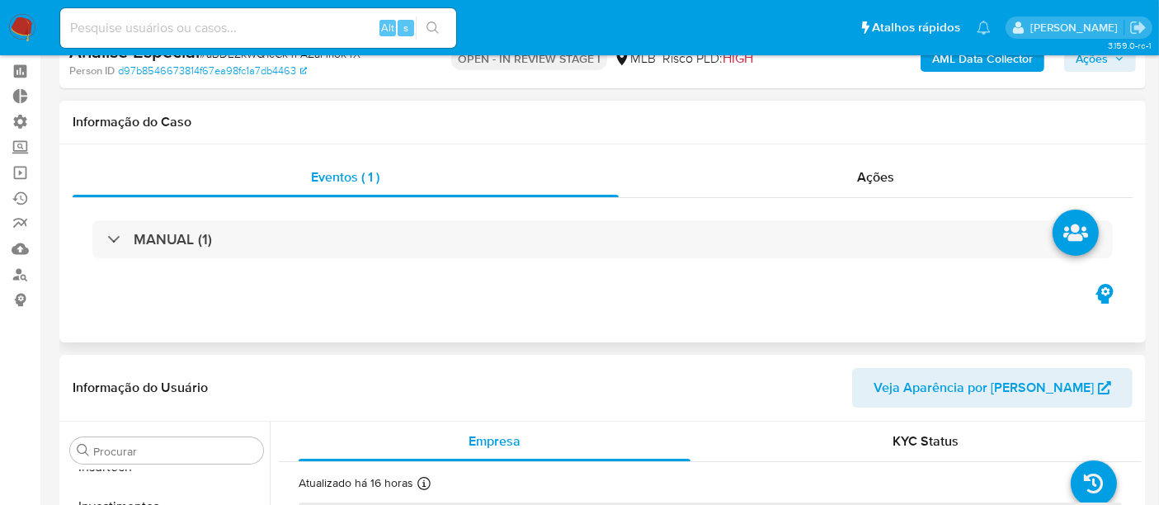
select select "10"
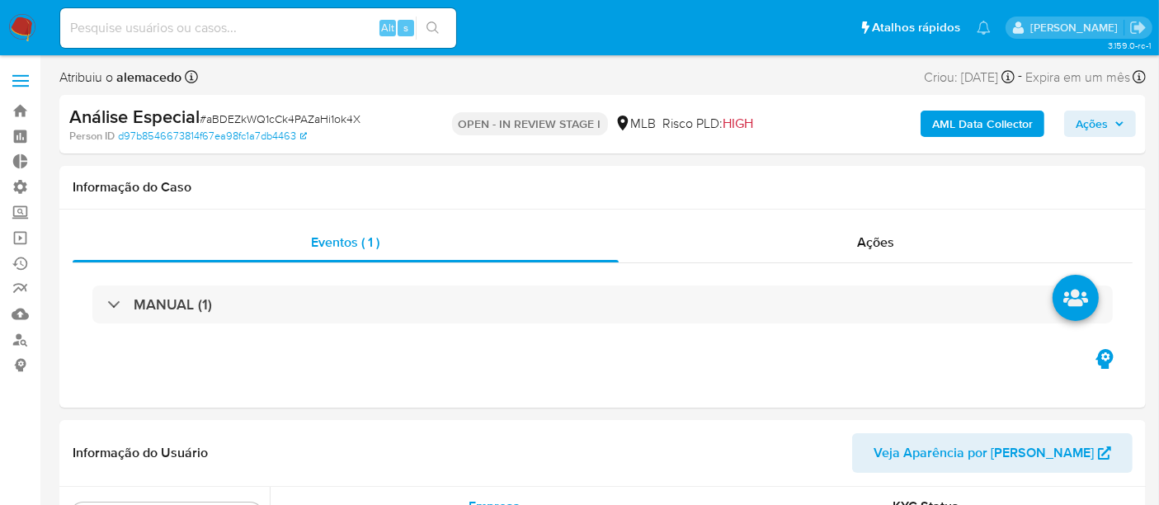
scroll to position [0, 0]
click at [1101, 123] on span "Ações" at bounding box center [1092, 124] width 32 height 26
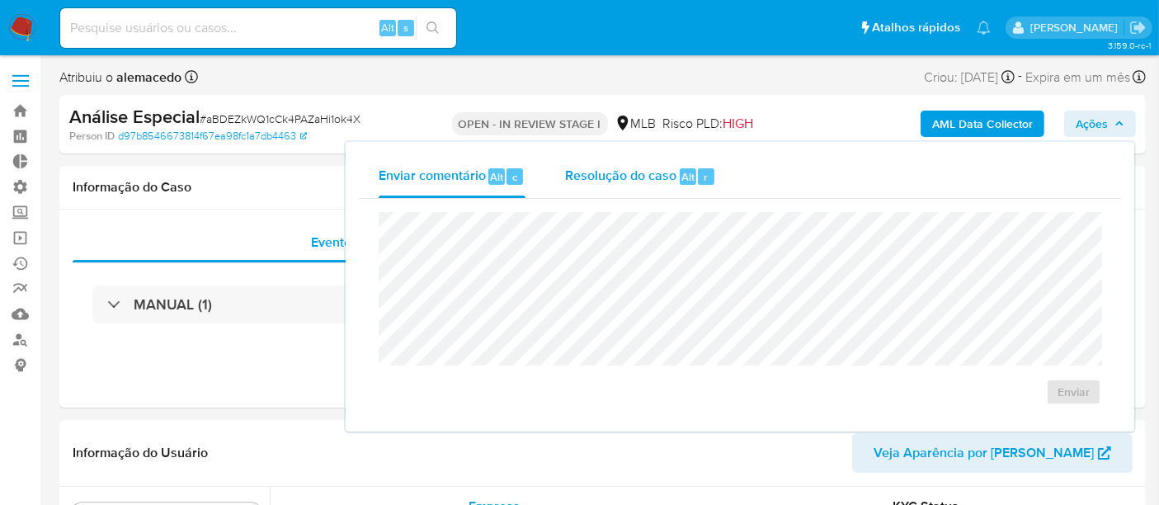
click at [616, 177] on span "Resolução do caso" at bounding box center [620, 176] width 111 height 19
